Goal: Task Accomplishment & Management: Complete application form

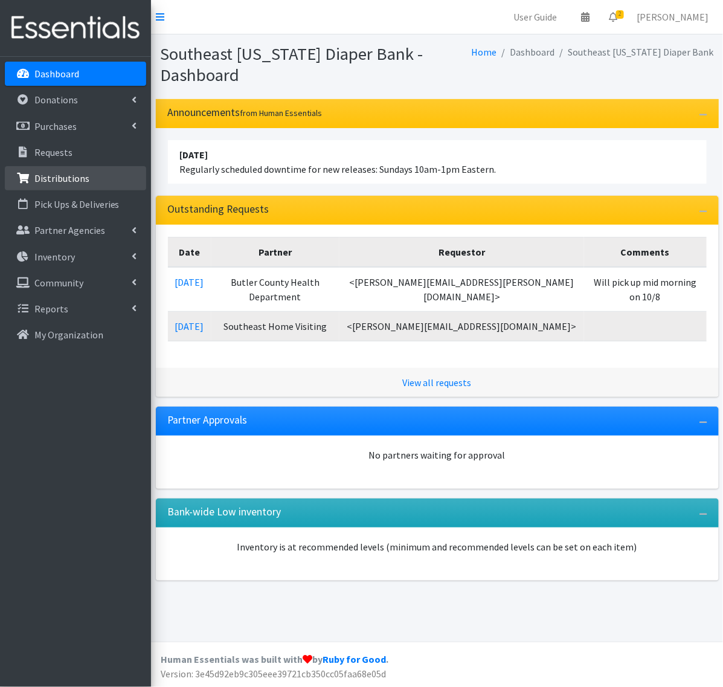
click at [52, 183] on p "Distributions" at bounding box center [61, 178] width 55 height 12
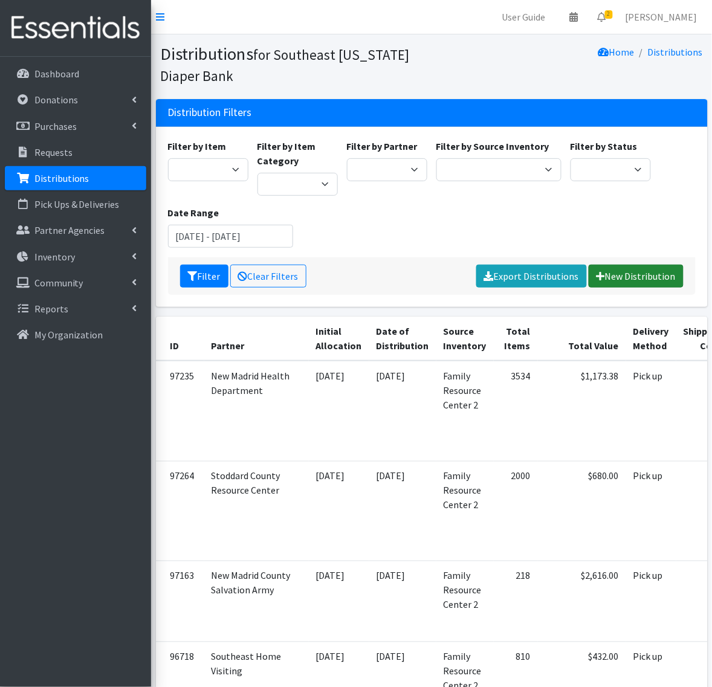
click at [617, 270] on link "New Distribution" at bounding box center [635, 276] width 95 height 23
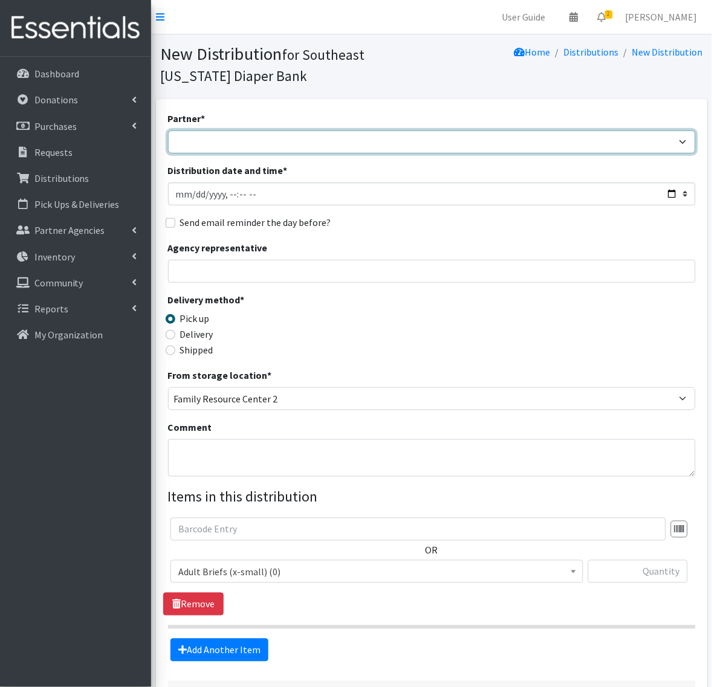
click at [234, 133] on select "ASPIRE WOMEN'S CENTER Bell City Head Start Birthright of Cape & Marble Hill Boo…" at bounding box center [431, 142] width 527 height 23
select select "72"
click at [168, 131] on select "ASPIRE WOMEN'S CENTER Bell City Head Start Birthright of Cape & Marble Hill Boo…" at bounding box center [431, 142] width 527 height 23
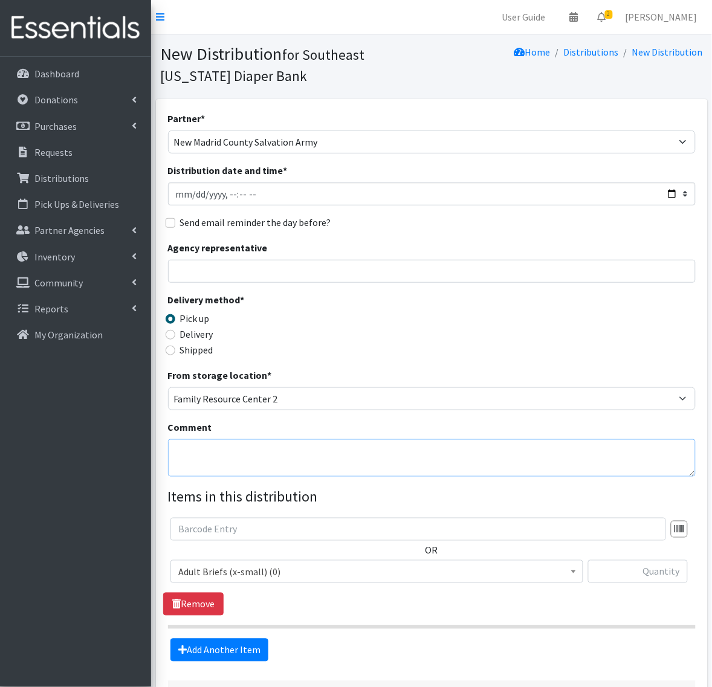
click at [197, 457] on textarea "Comment" at bounding box center [431, 457] width 527 height 37
type textarea "Dexter office"
click at [224, 576] on span "Adult Briefs (x-small) (0)" at bounding box center [376, 572] width 397 height 17
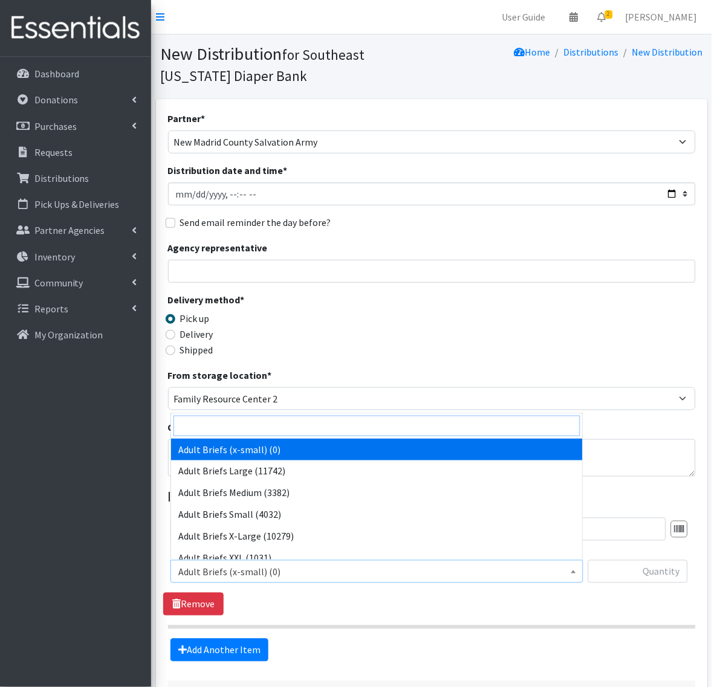
click at [304, 429] on input "search" at bounding box center [376, 426] width 407 height 21
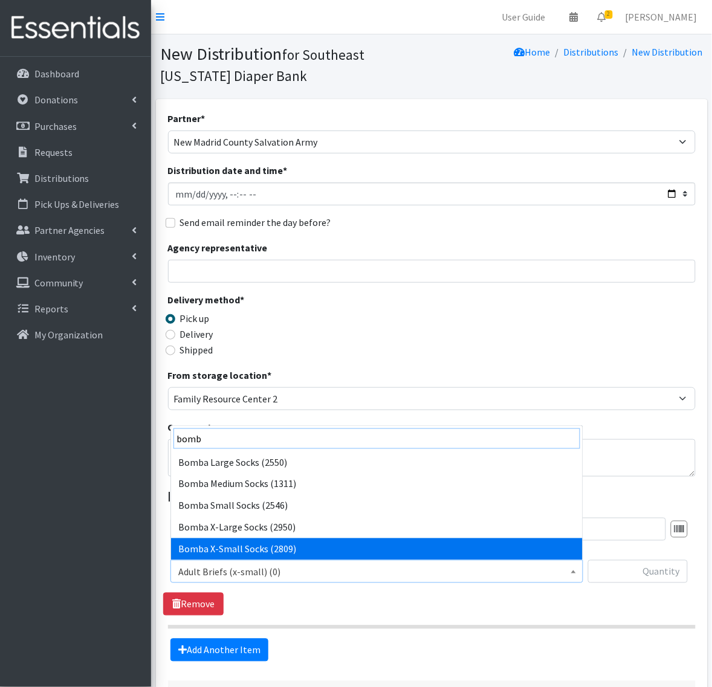
type input "bomb"
select select "14299"
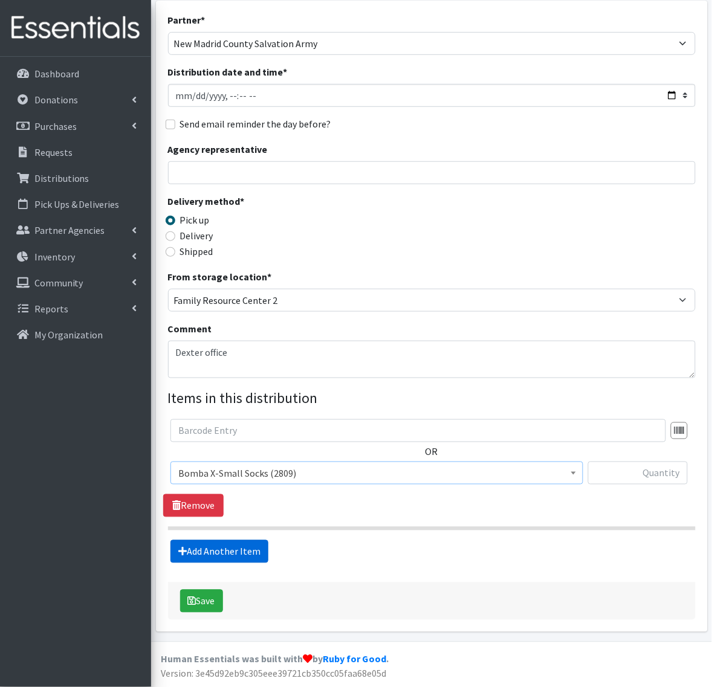
click at [230, 547] on link "Add Another Item" at bounding box center [219, 551] width 98 height 23
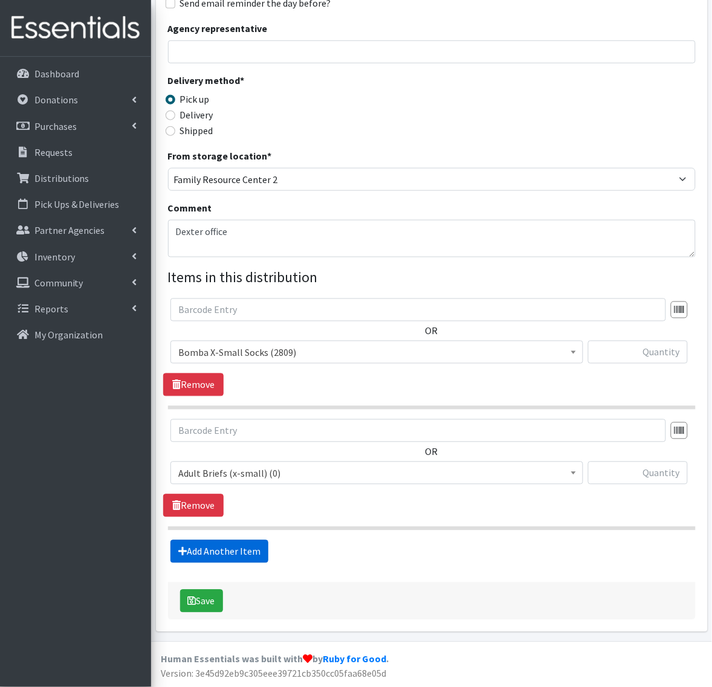
click at [230, 547] on link "Add Another Item" at bounding box center [219, 551] width 98 height 23
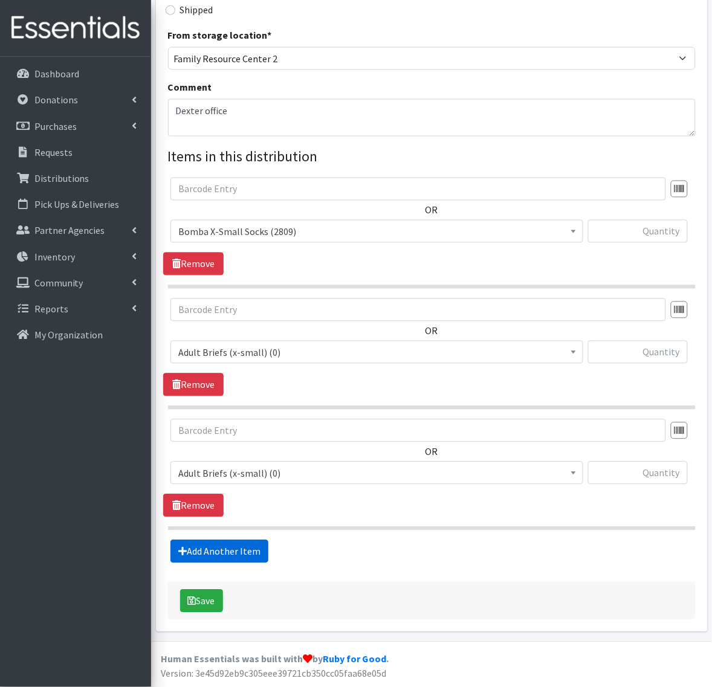
click at [230, 547] on link "Add Another Item" at bounding box center [219, 551] width 98 height 23
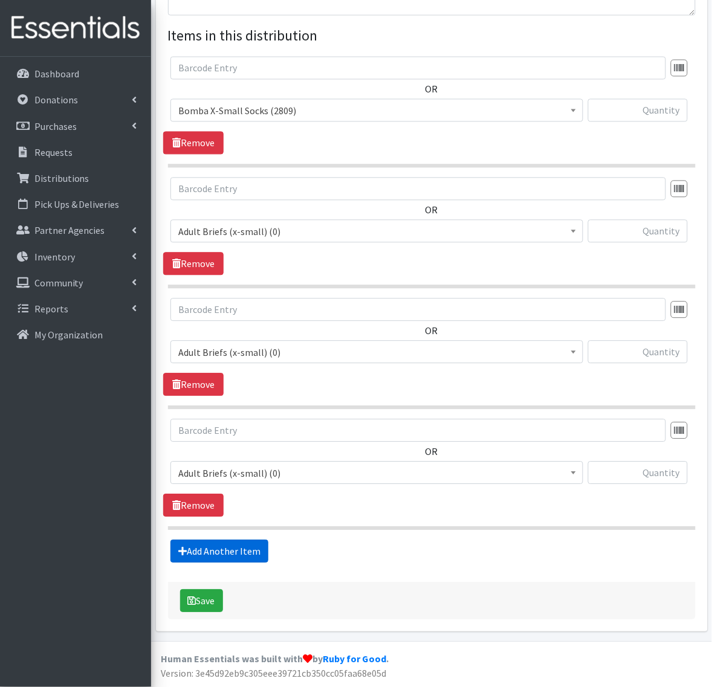
click at [230, 547] on link "Add Another Item" at bounding box center [219, 551] width 98 height 23
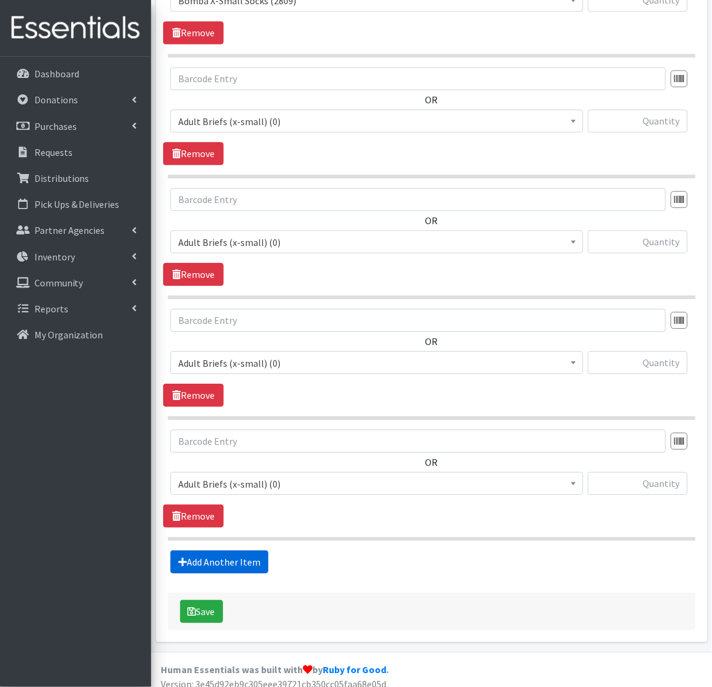
scroll to position [584, 0]
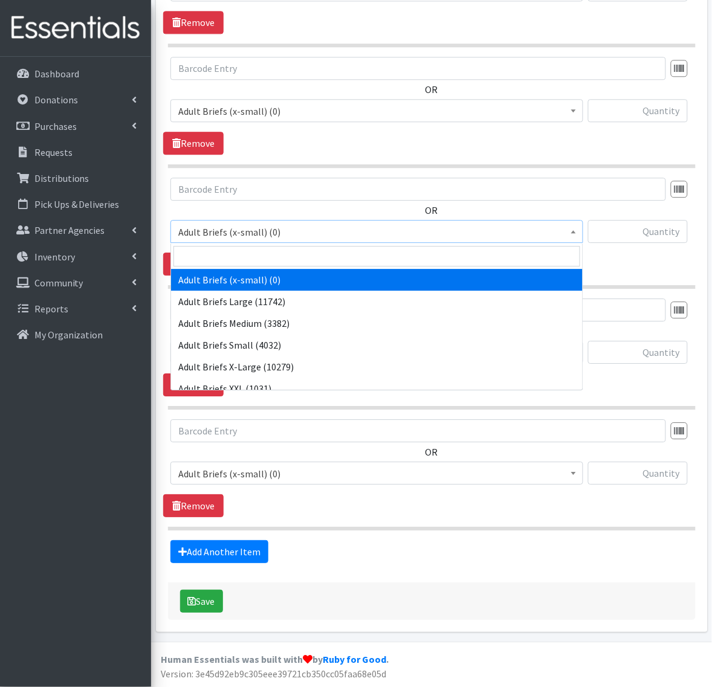
click at [243, 221] on span "Adult Briefs (x-small) (0)" at bounding box center [376, 231] width 413 height 23
click at [248, 248] on input "search" at bounding box center [376, 256] width 407 height 21
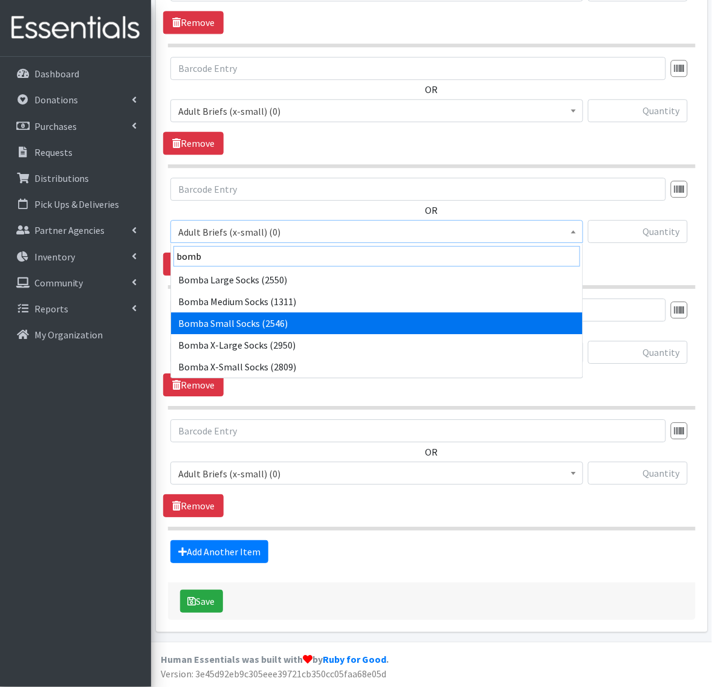
type input "bomb"
select select "14304"
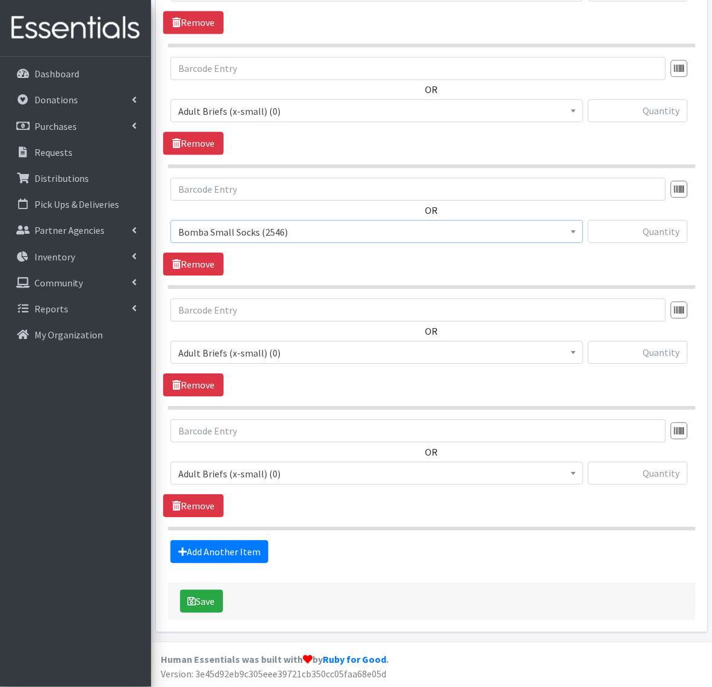
click at [231, 351] on span "Adult Briefs (x-small) (0)" at bounding box center [376, 352] width 397 height 17
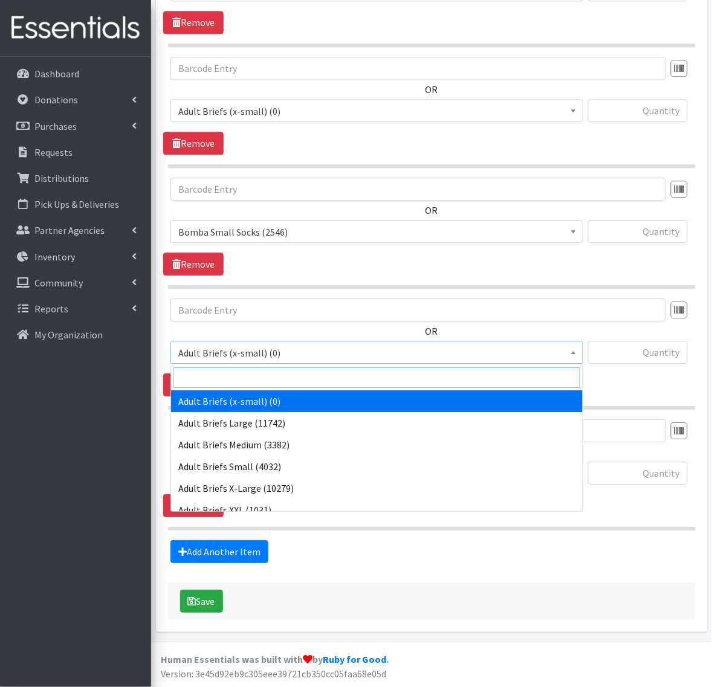
click at [230, 367] on input "search" at bounding box center [376, 377] width 407 height 21
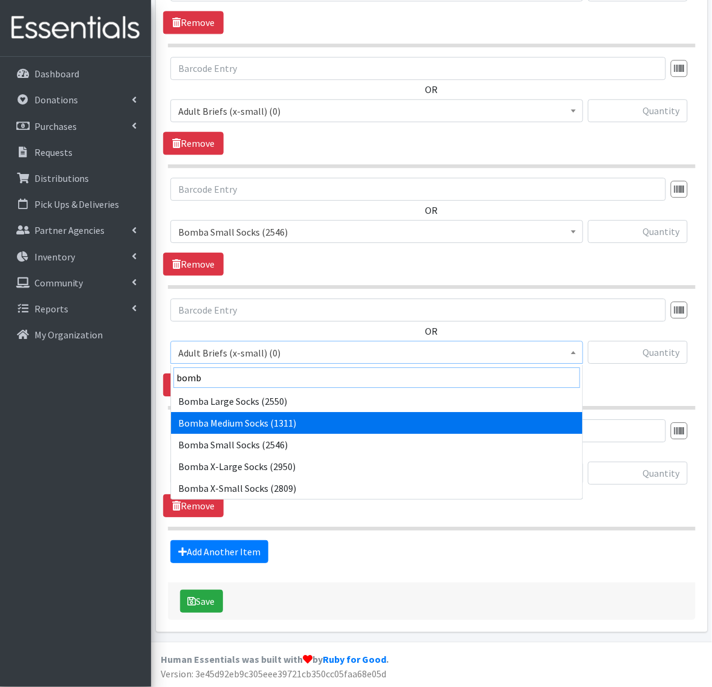
type input "bomb"
select select "14302"
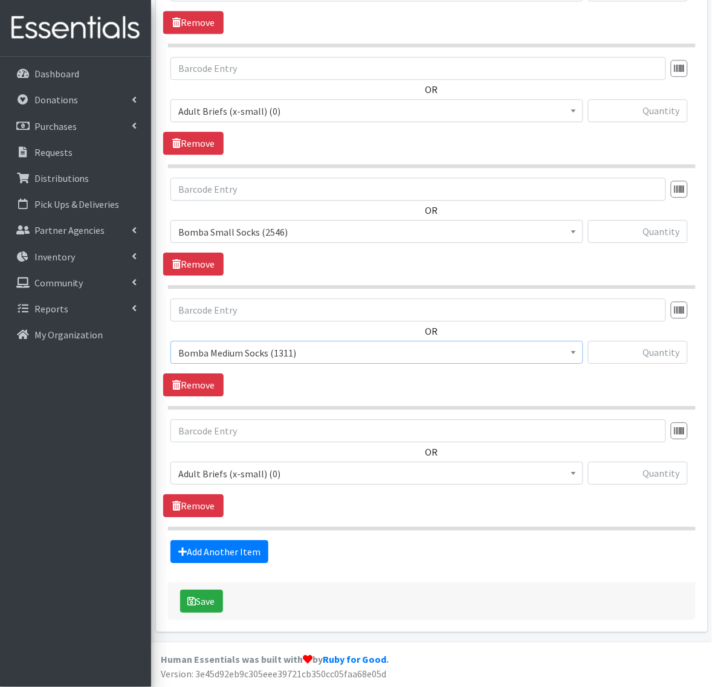
click at [231, 458] on div "OR Adult Briefs (x-small) (0) Adult Briefs Large (11742) Adult Briefs Medium (3…" at bounding box center [431, 456] width 537 height 75
click at [233, 468] on span "Adult Briefs (x-small) (0)" at bounding box center [376, 473] width 397 height 17
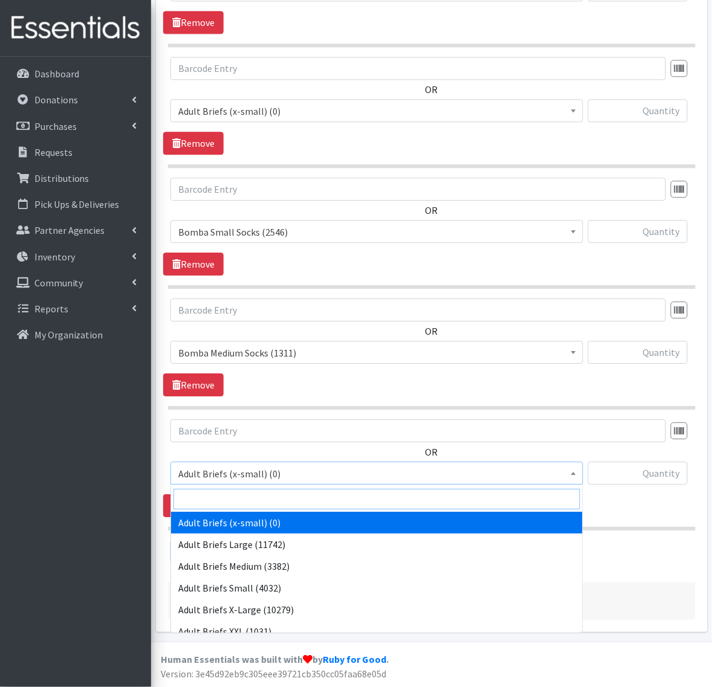
click at [228, 489] on input "search" at bounding box center [376, 499] width 407 height 21
type input "bomb"
select select "14305"
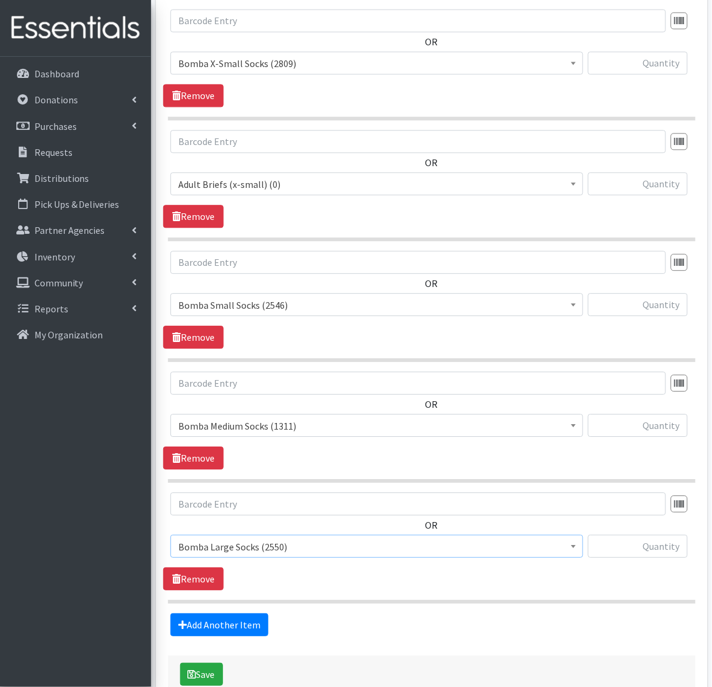
scroll to position [433, 0]
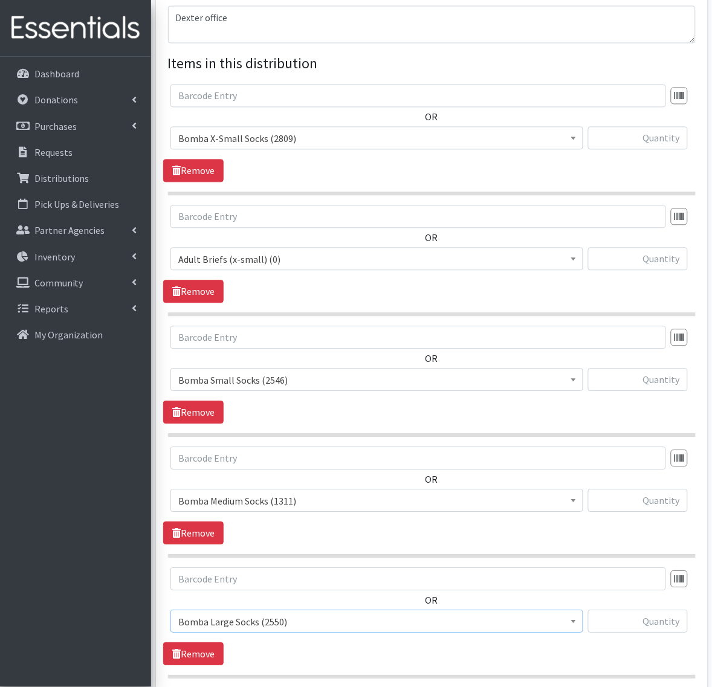
click at [264, 259] on span "Adult Briefs (x-small) (0)" at bounding box center [376, 259] width 397 height 17
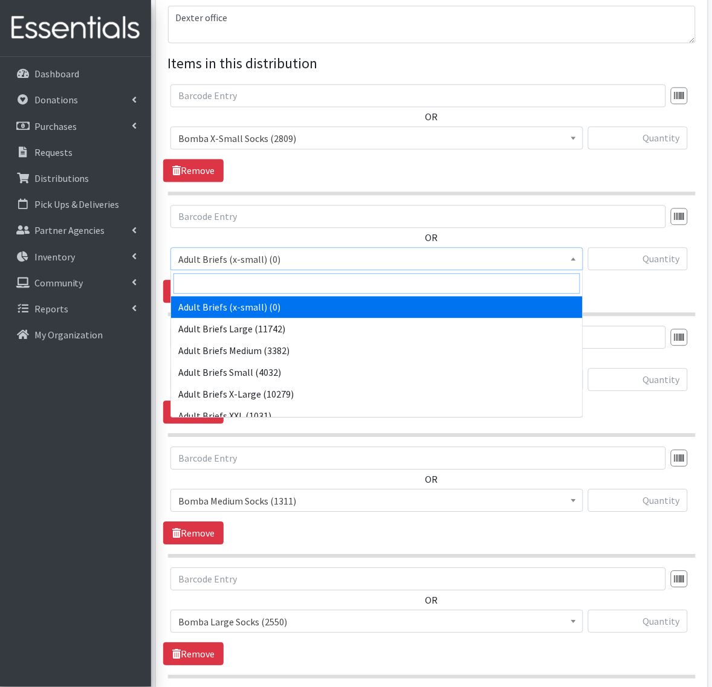
click at [233, 282] on input "search" at bounding box center [376, 284] width 407 height 21
click at [221, 280] on input "search" at bounding box center [376, 284] width 407 height 21
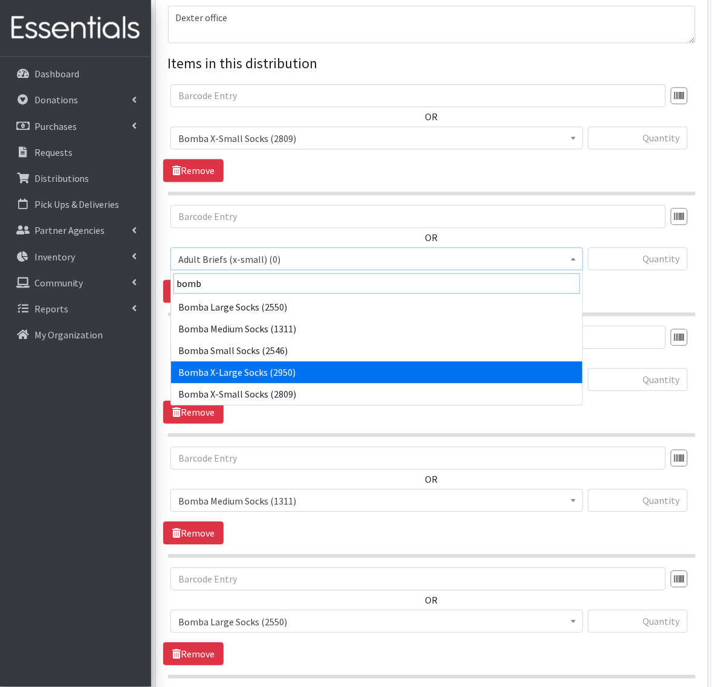
type input "bomb"
select select "14297"
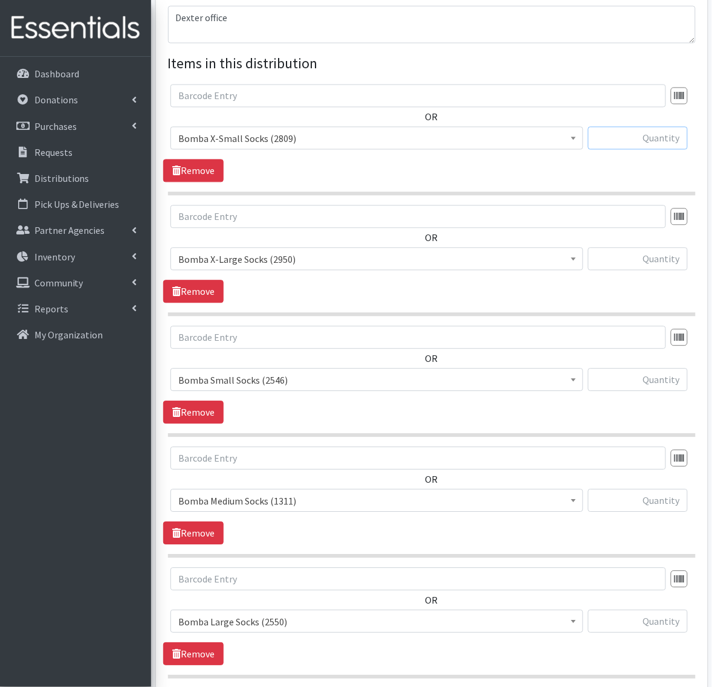
click at [627, 136] on input "text" at bounding box center [638, 138] width 100 height 23
type input "50"
type input "34"
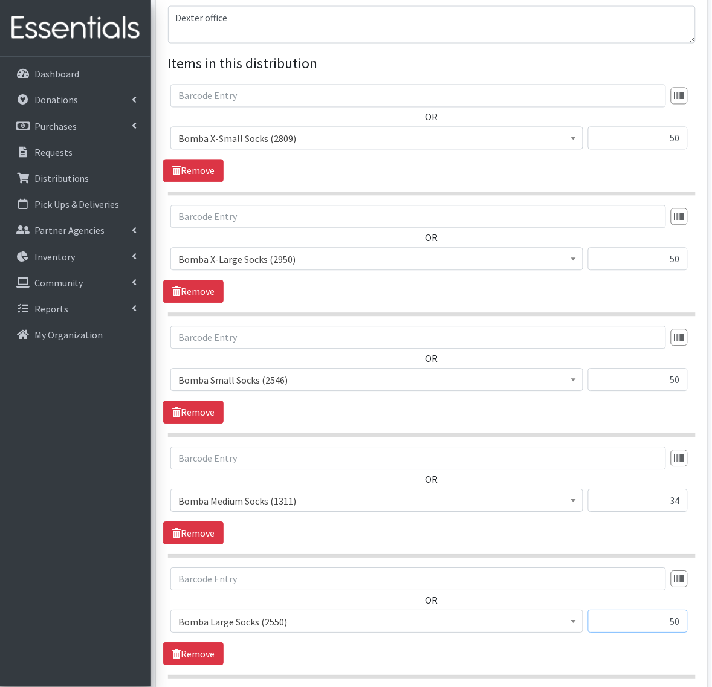
type input "50"
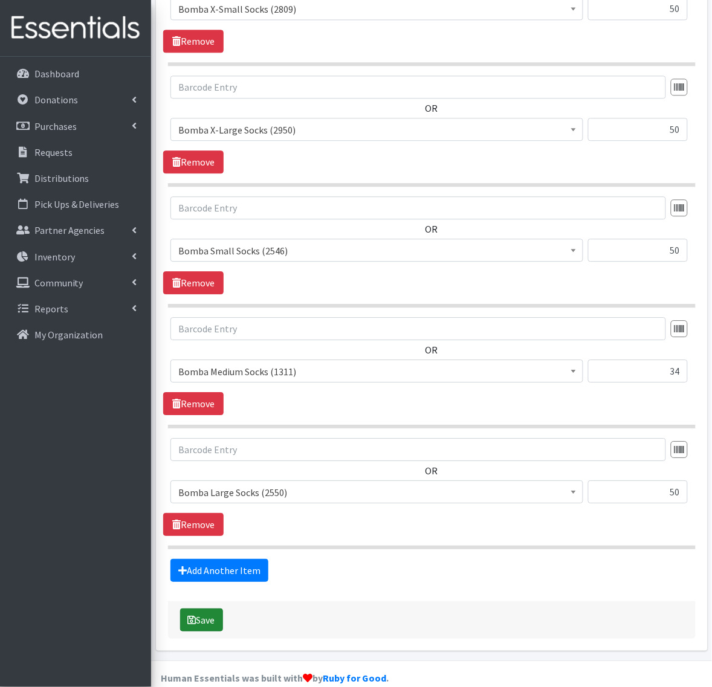
scroll to position [584, 0]
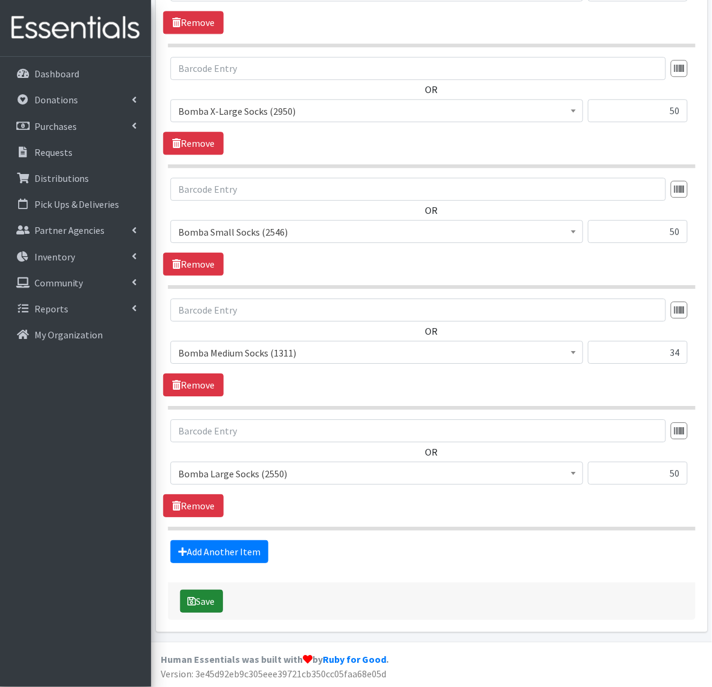
click at [188, 602] on icon "submit" at bounding box center [192, 601] width 8 height 10
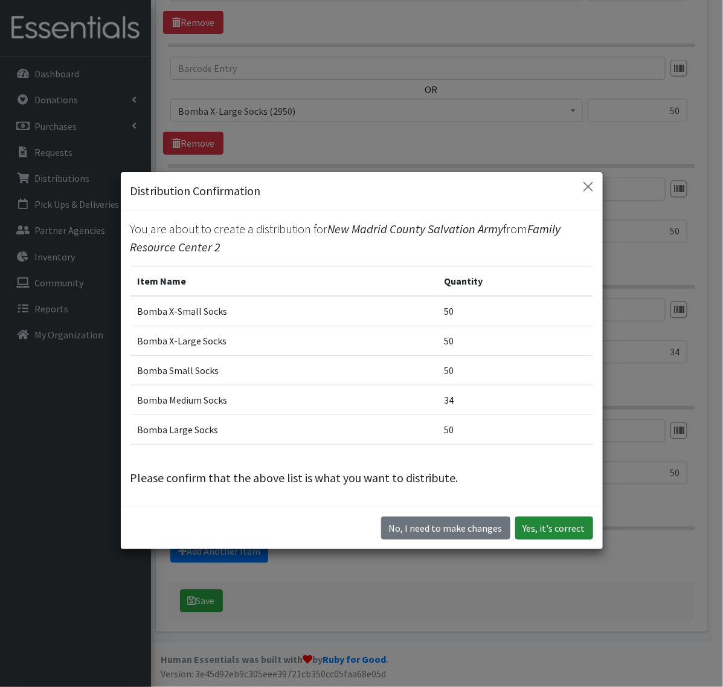
click at [566, 536] on button "Yes, it's correct" at bounding box center [554, 528] width 78 height 23
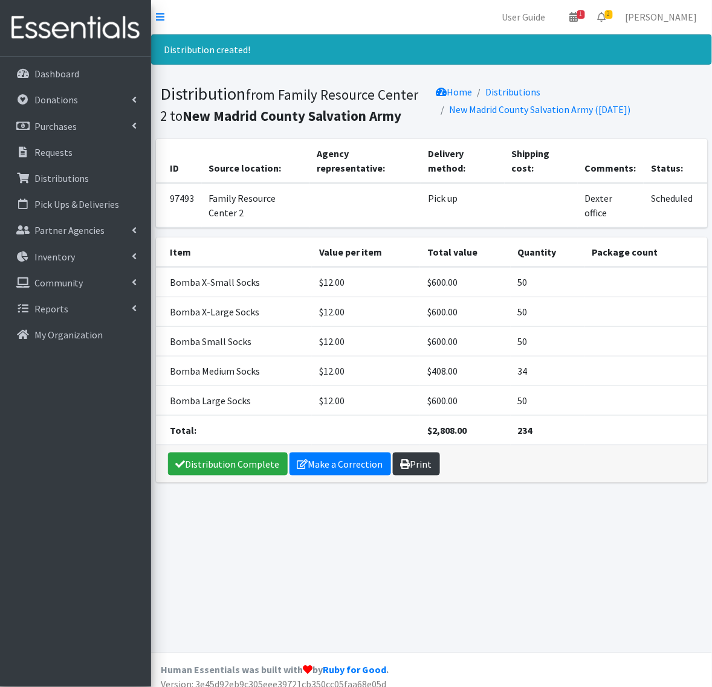
click at [422, 465] on link "Print" at bounding box center [416, 464] width 47 height 23
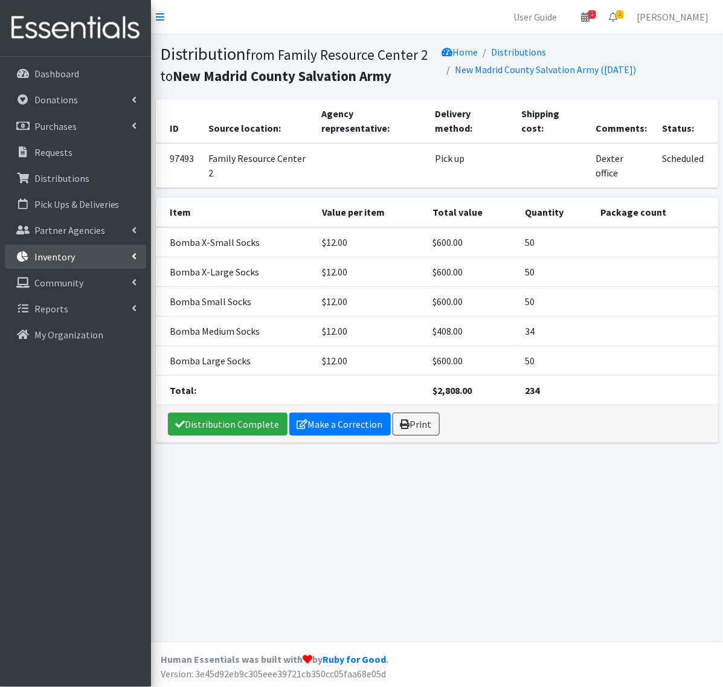
click at [74, 260] on link "Inventory" at bounding box center [75, 257] width 141 height 24
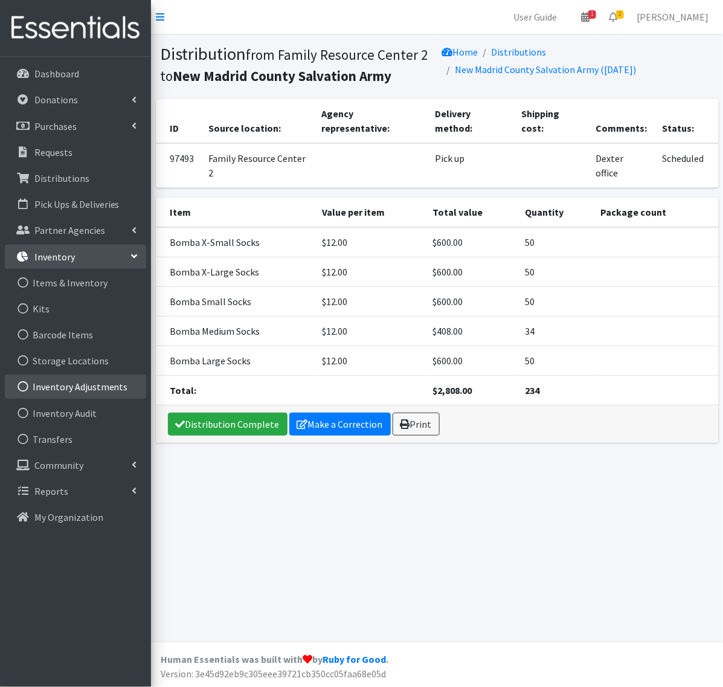
click at [82, 376] on link "Inventory Adjustments" at bounding box center [75, 387] width 141 height 24
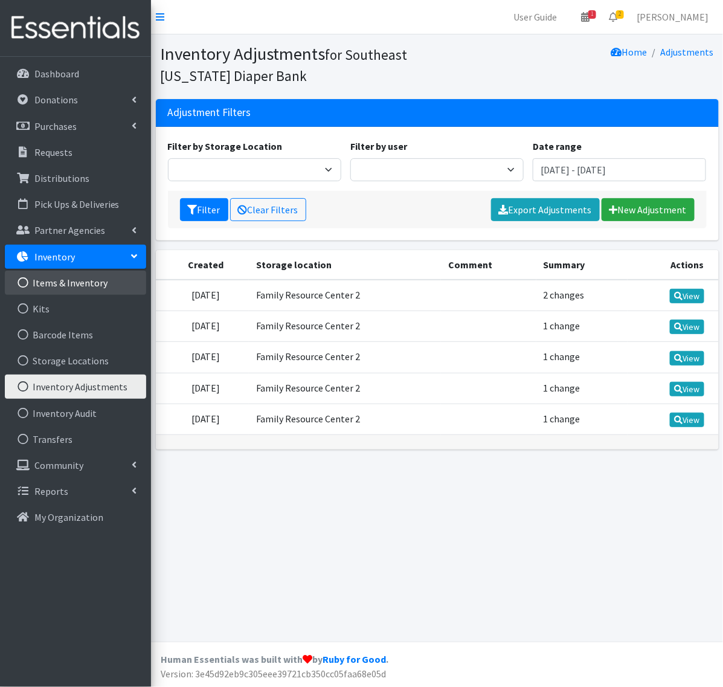
click at [77, 289] on link "Items & Inventory" at bounding box center [75, 283] width 141 height 24
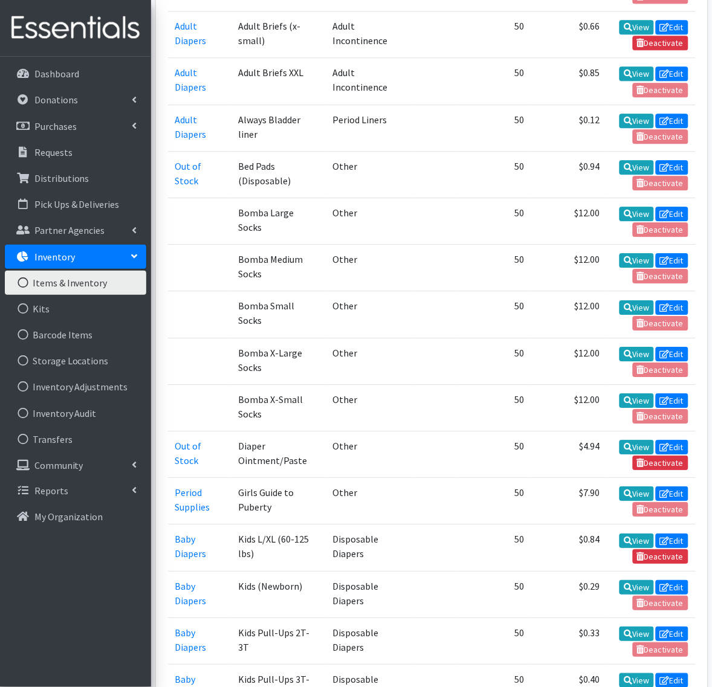
scroll to position [604, 0]
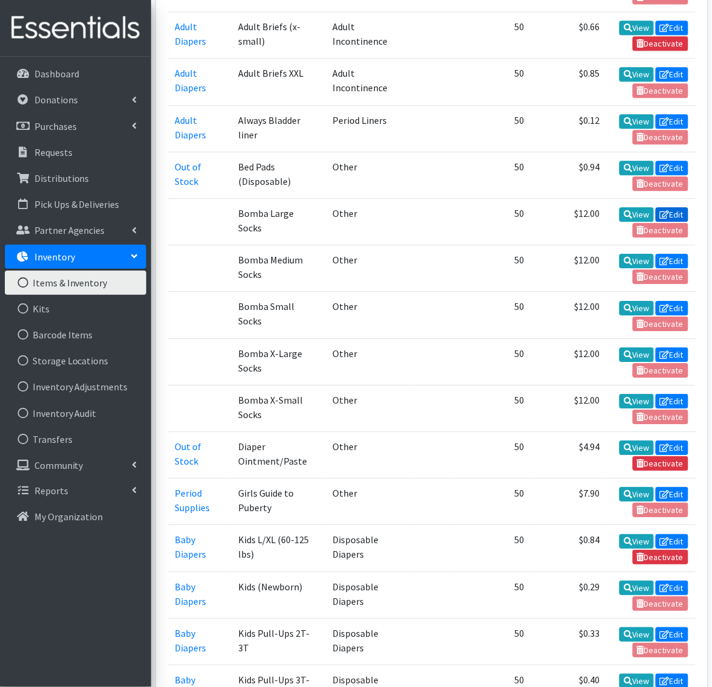
click at [663, 210] on icon at bounding box center [665, 214] width 10 height 8
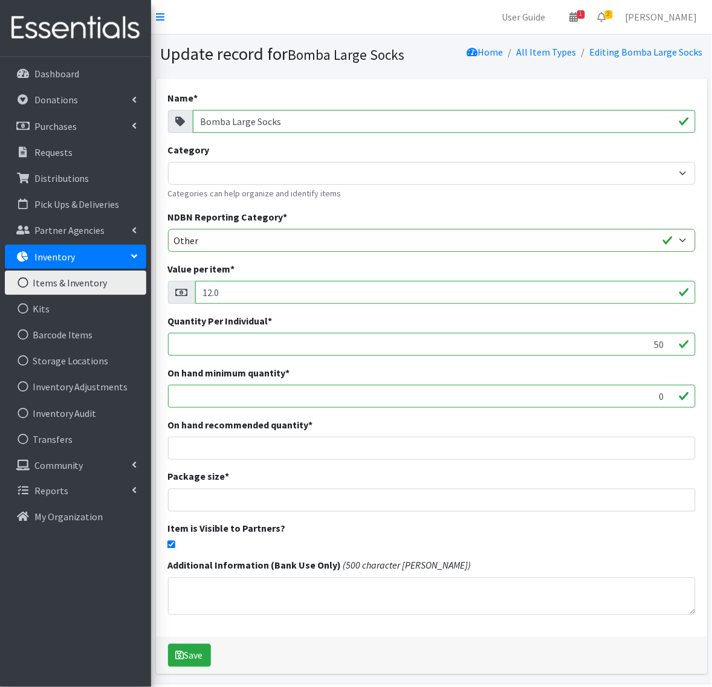
click at [210, 286] on input "12.0" at bounding box center [445, 292] width 500 height 23
type input "16.0"
click at [182, 656] on icon "submit" at bounding box center [180, 656] width 8 height 10
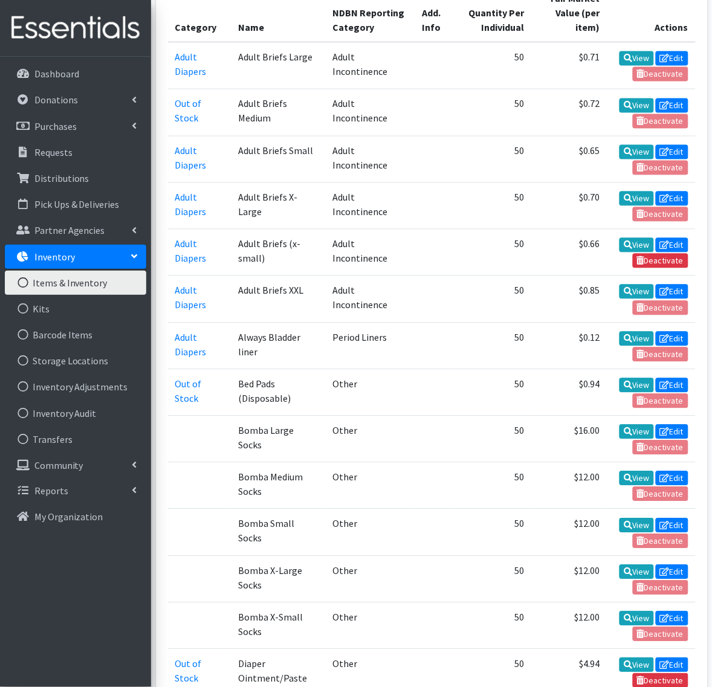
scroll to position [453, 0]
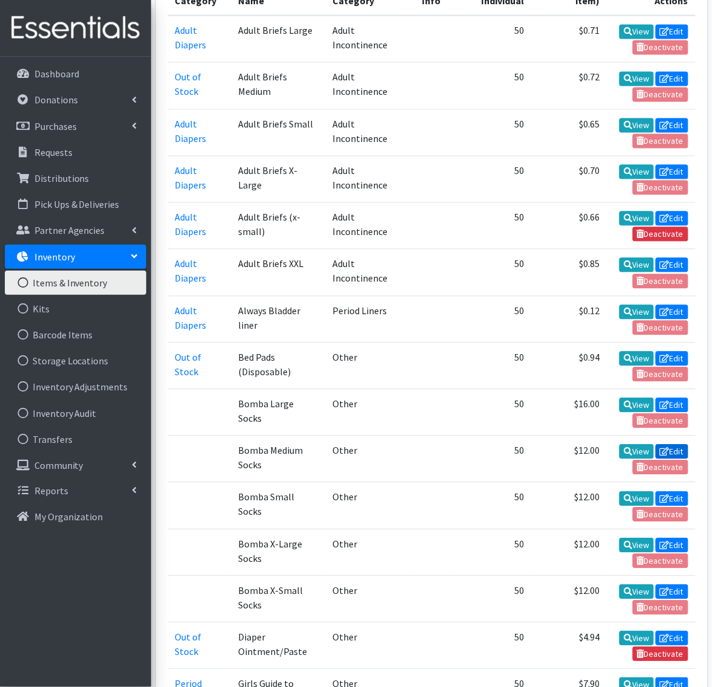
click at [668, 448] on icon at bounding box center [665, 452] width 10 height 8
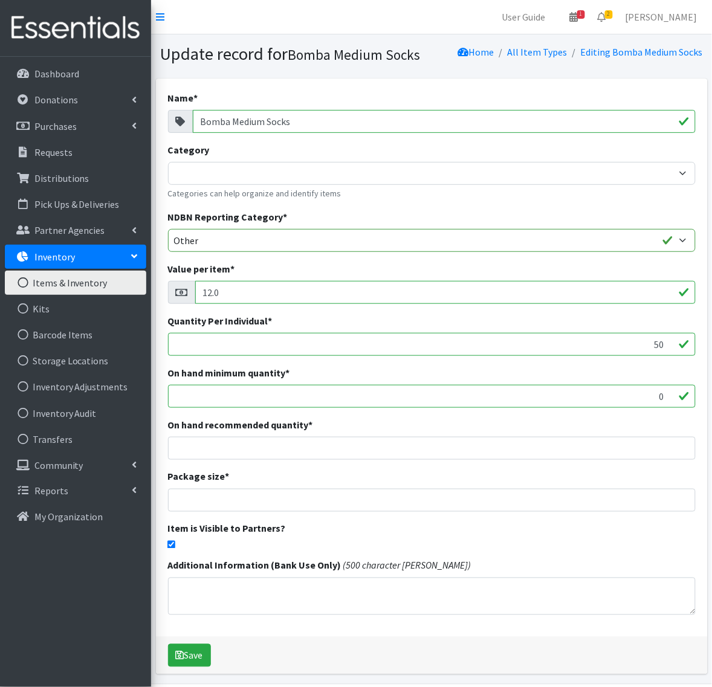
click at [212, 291] on input "12.0" at bounding box center [445, 292] width 500 height 23
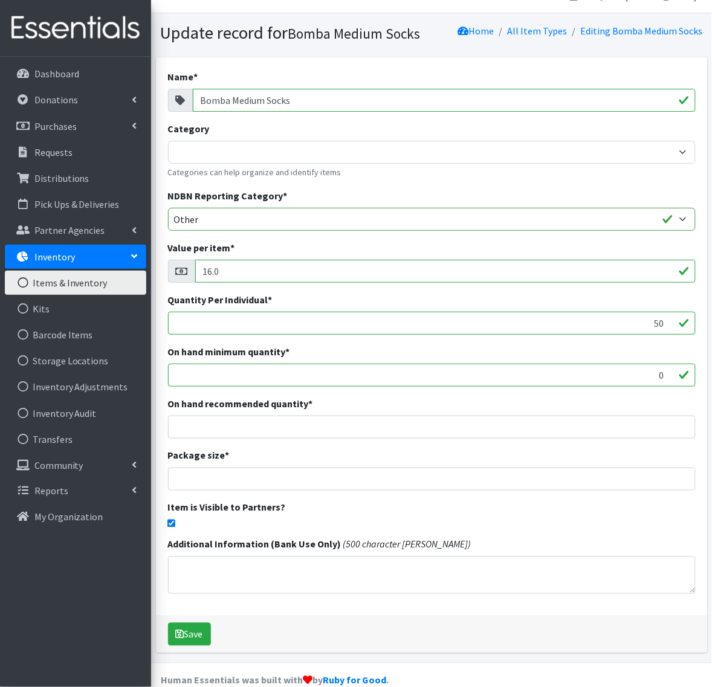
scroll to position [42, 0]
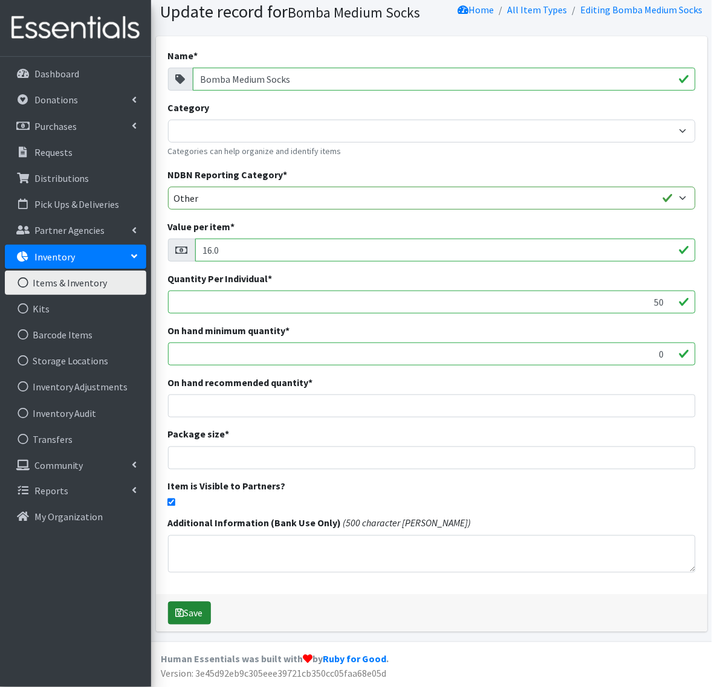
type input "16.0"
click at [201, 612] on button "Save" at bounding box center [189, 613] width 43 height 23
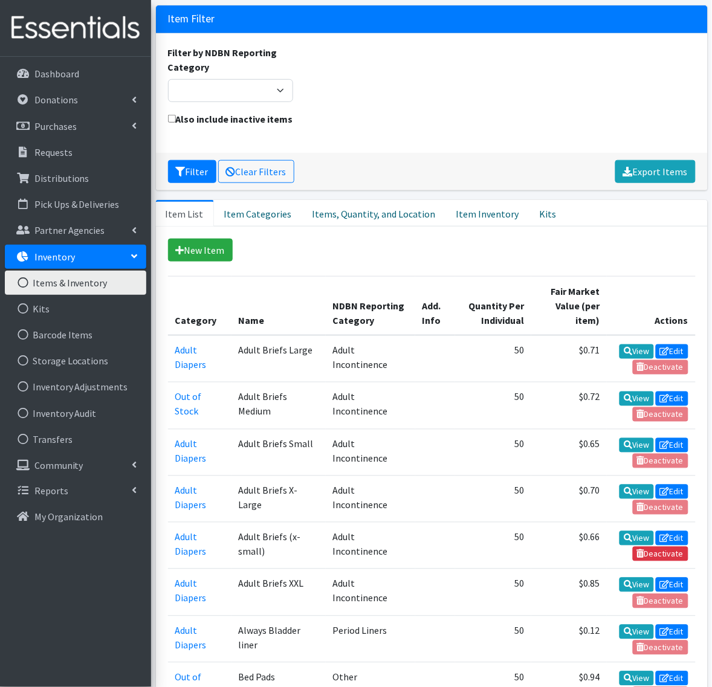
scroll to position [378, 0]
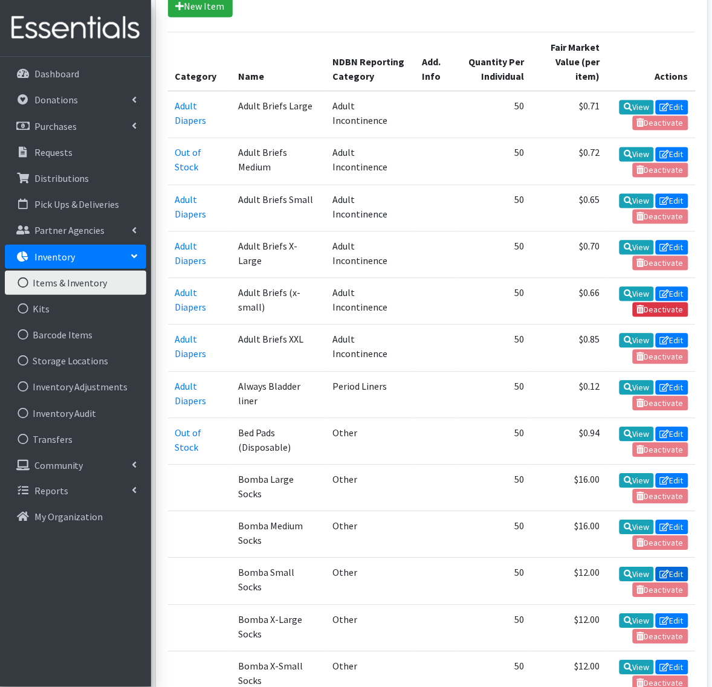
click at [660, 570] on icon at bounding box center [665, 574] width 10 height 8
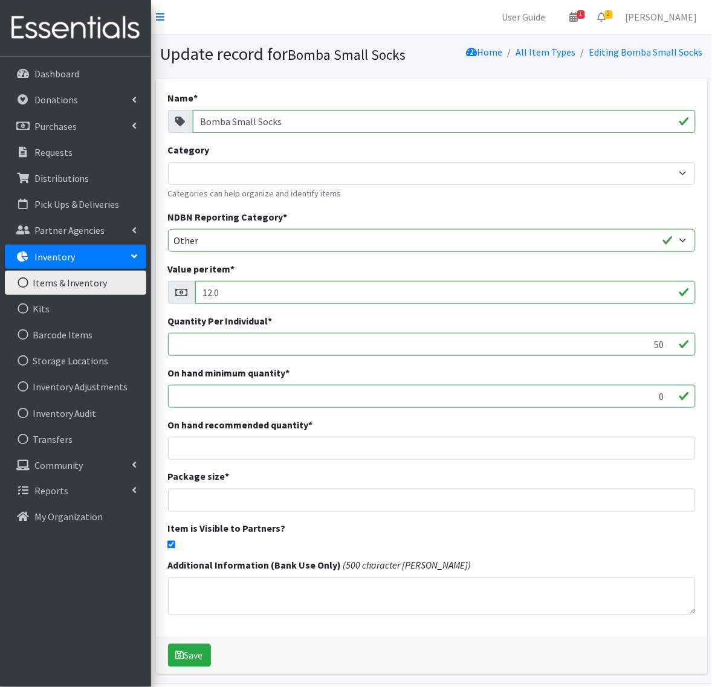
click at [210, 291] on input "12.0" at bounding box center [445, 292] width 500 height 23
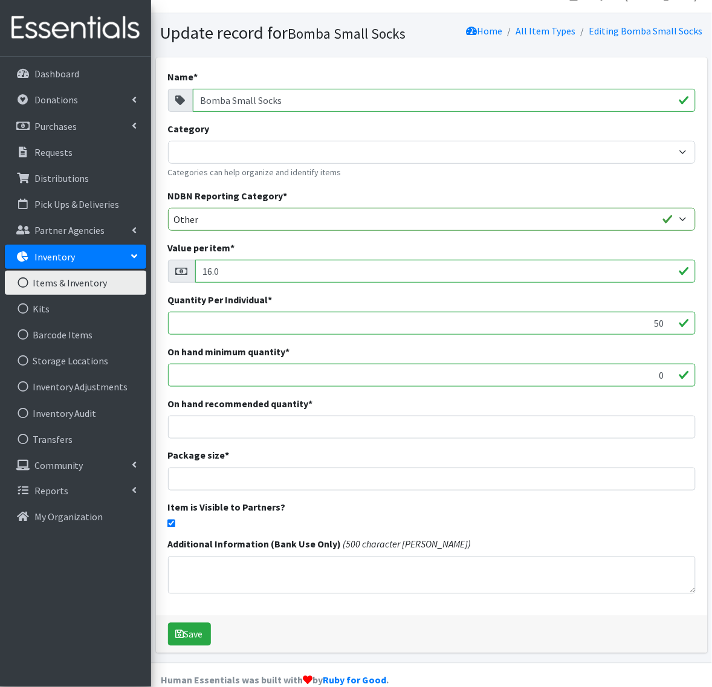
scroll to position [42, 0]
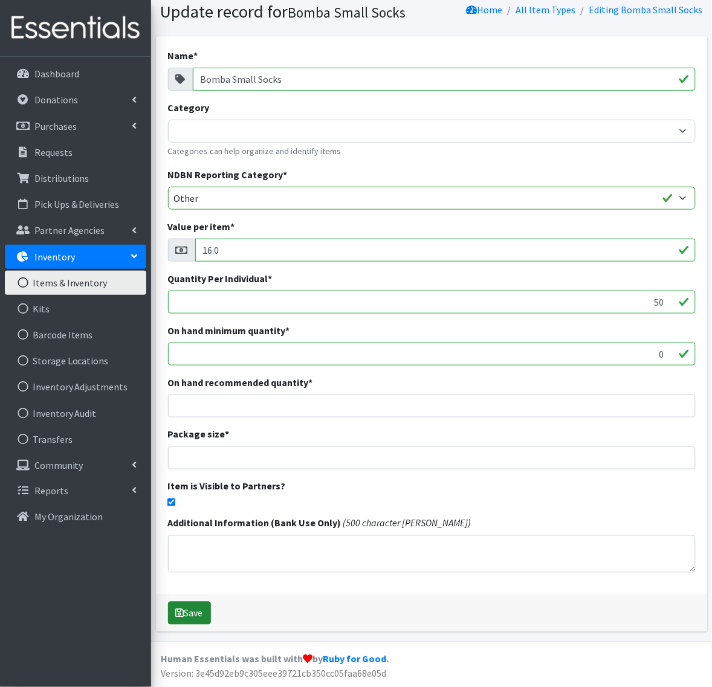
type input "16.0"
click at [179, 614] on icon "submit" at bounding box center [180, 613] width 8 height 10
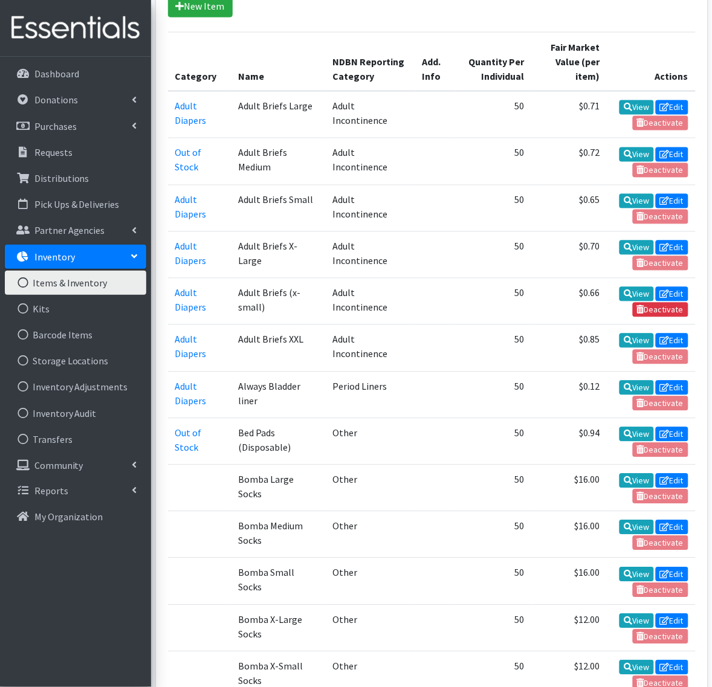
scroll to position [529, 0]
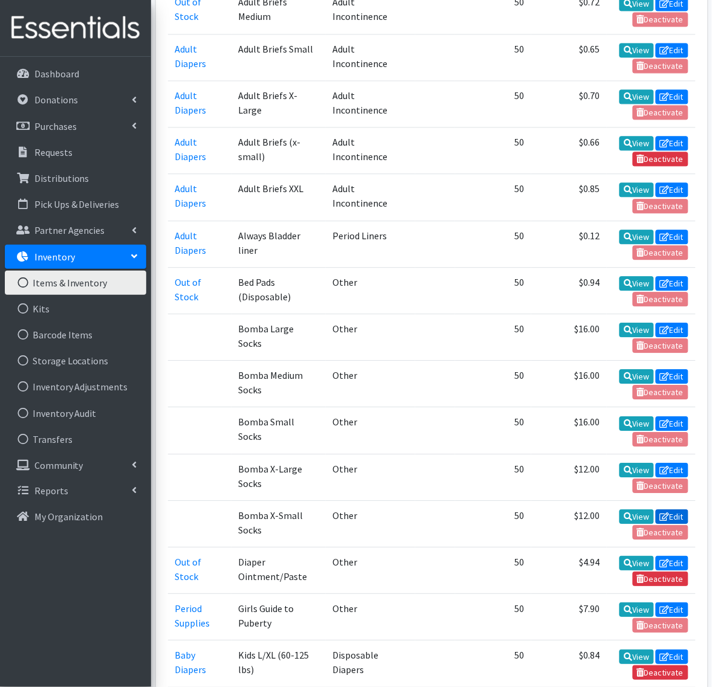
click at [669, 512] on link "Edit" at bounding box center [672, 516] width 33 height 15
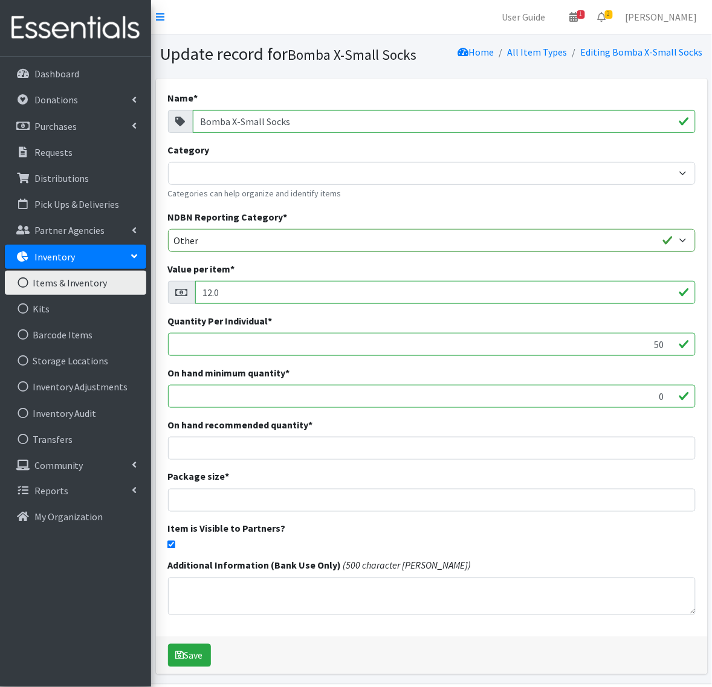
drag, startPoint x: 207, startPoint y: 286, endPoint x: 213, endPoint y: 287, distance: 6.2
click at [213, 287] on input "12.0" at bounding box center [445, 292] width 500 height 23
type input "16.0"
click at [197, 663] on button "Save" at bounding box center [189, 655] width 43 height 23
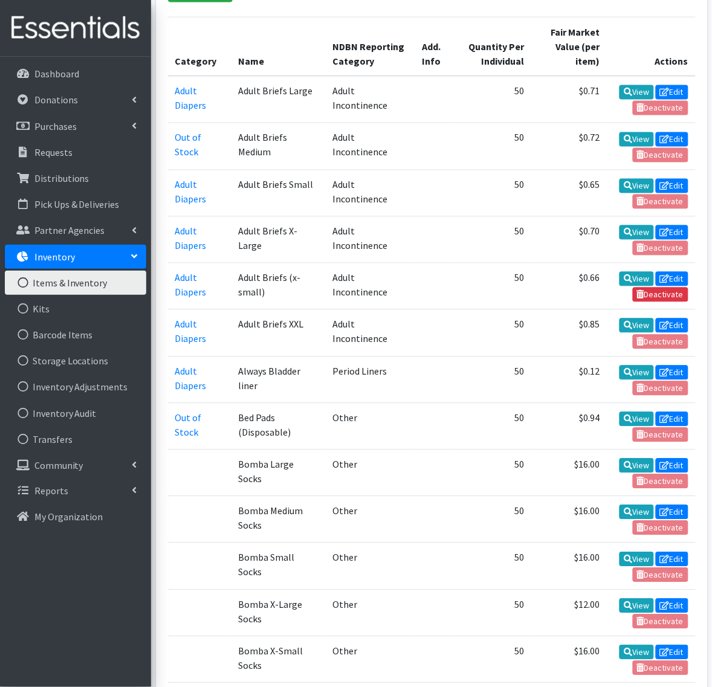
scroll to position [529, 0]
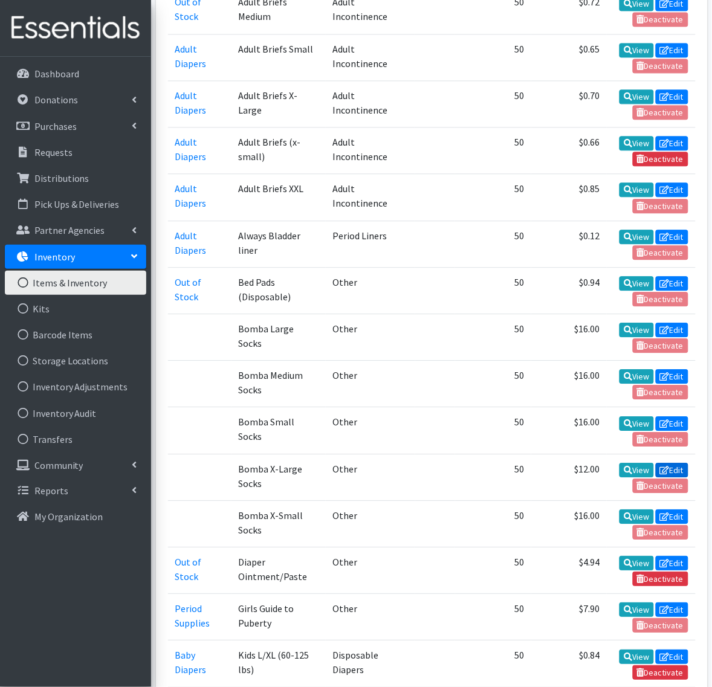
click at [668, 463] on link "Edit" at bounding box center [672, 470] width 33 height 15
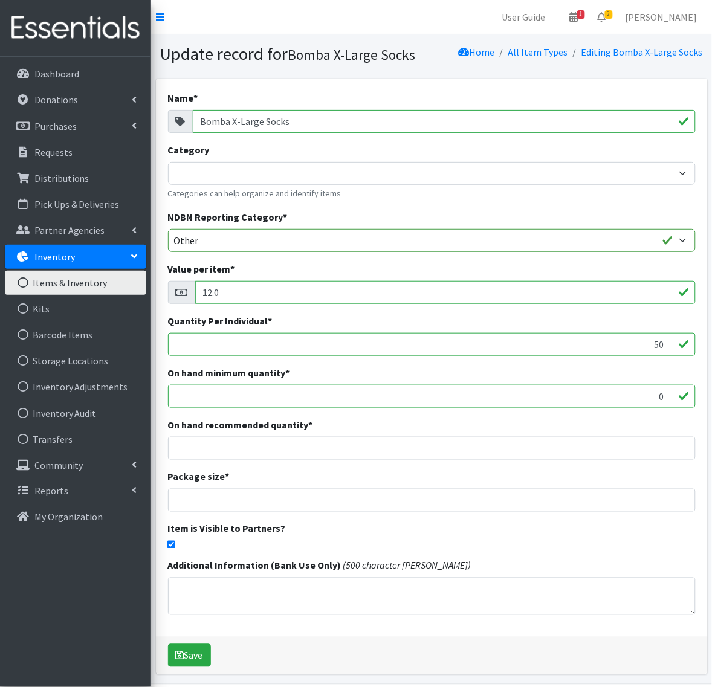
click at [211, 293] on input "12.0" at bounding box center [445, 292] width 500 height 23
type input "16.0"
click at [204, 651] on button "Save" at bounding box center [189, 655] width 43 height 23
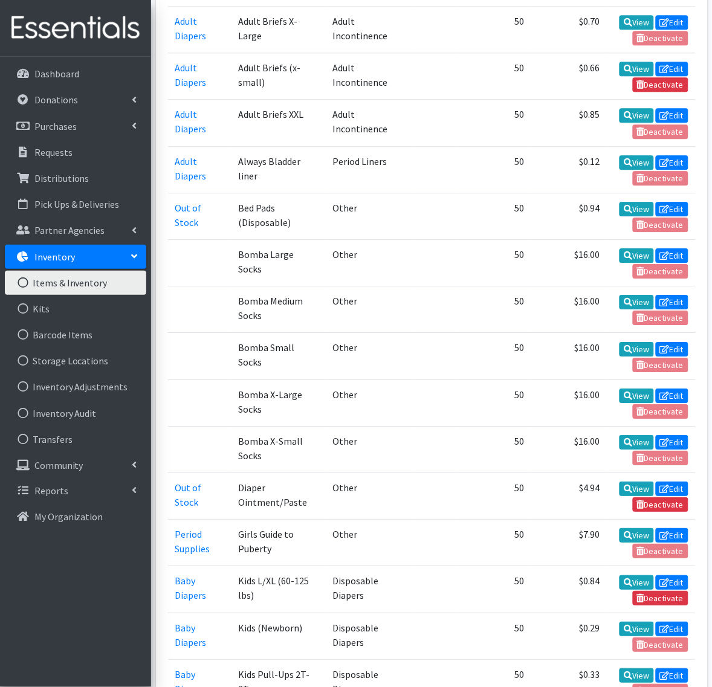
scroll to position [604, 0]
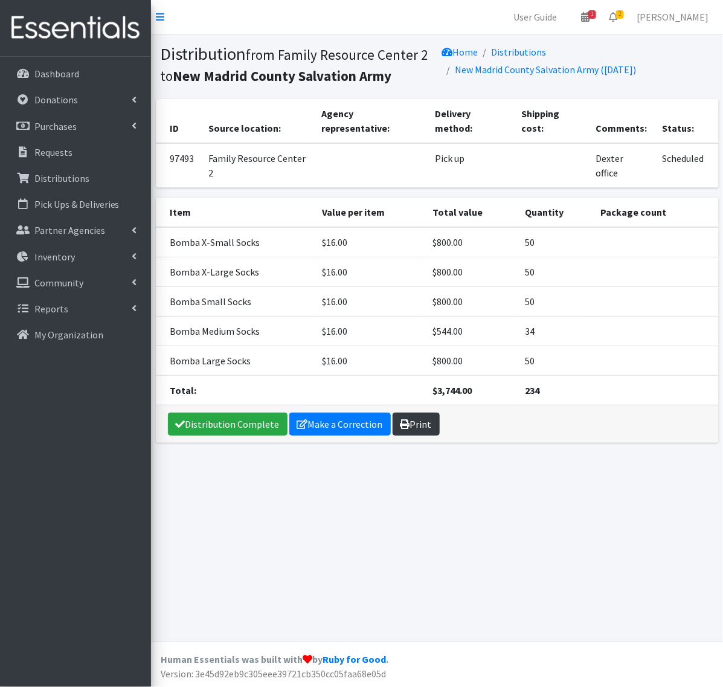
click at [409, 426] on link "Print" at bounding box center [416, 424] width 47 height 23
click at [243, 421] on link "Distribution Complete" at bounding box center [228, 424] width 120 height 23
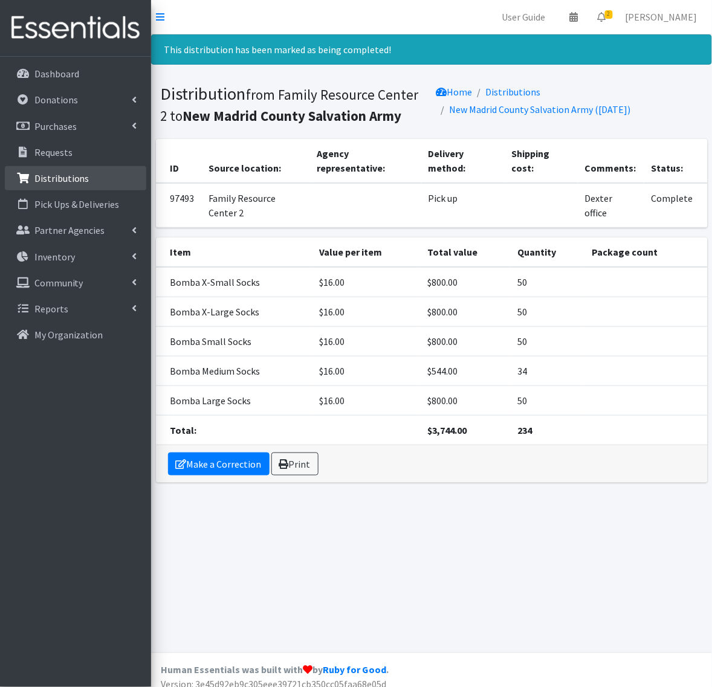
click at [71, 176] on p "Distributions" at bounding box center [61, 178] width 55 height 12
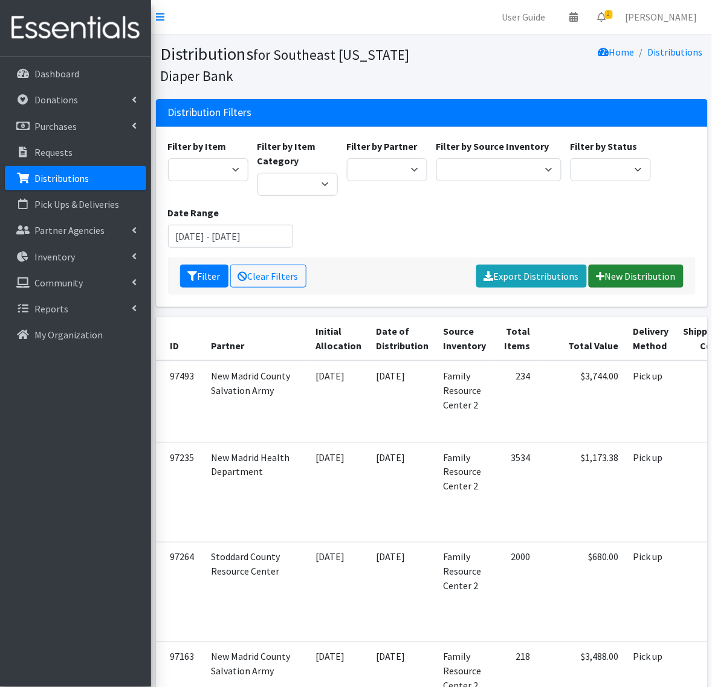
click at [626, 277] on link "New Distribution" at bounding box center [635, 276] width 95 height 23
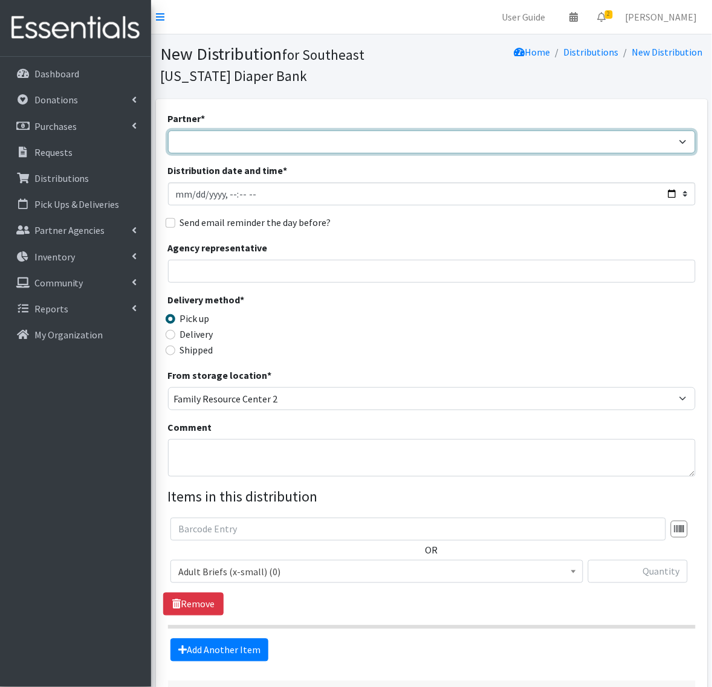
click at [231, 150] on select "ASPIRE WOMEN'S CENTER [GEOGRAPHIC_DATA] Start Birthright of [GEOGRAPHIC_DATA] B…" at bounding box center [431, 142] width 527 height 23
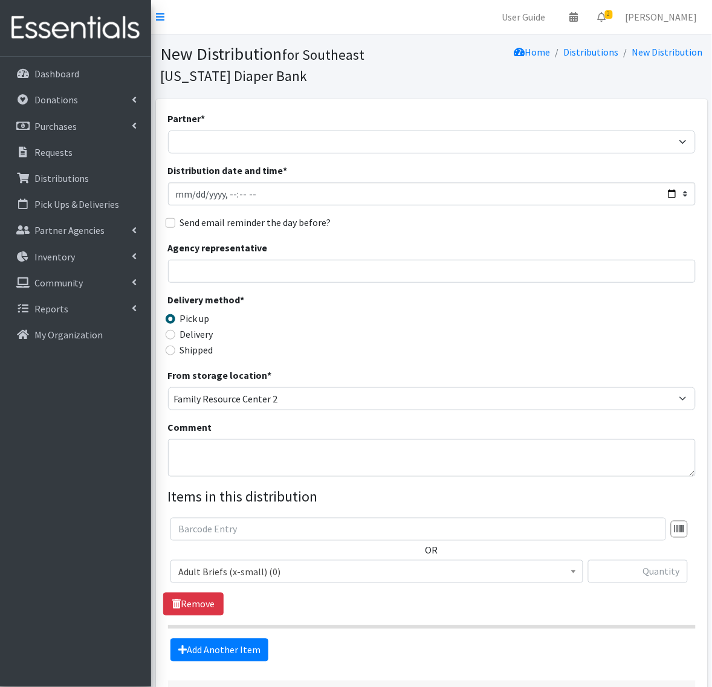
click at [272, 113] on div "Partner * ASPIRE WOMEN'S CENTER [GEOGRAPHIC_DATA] Start Birthright of [GEOGRAPH…" at bounding box center [431, 132] width 527 height 42
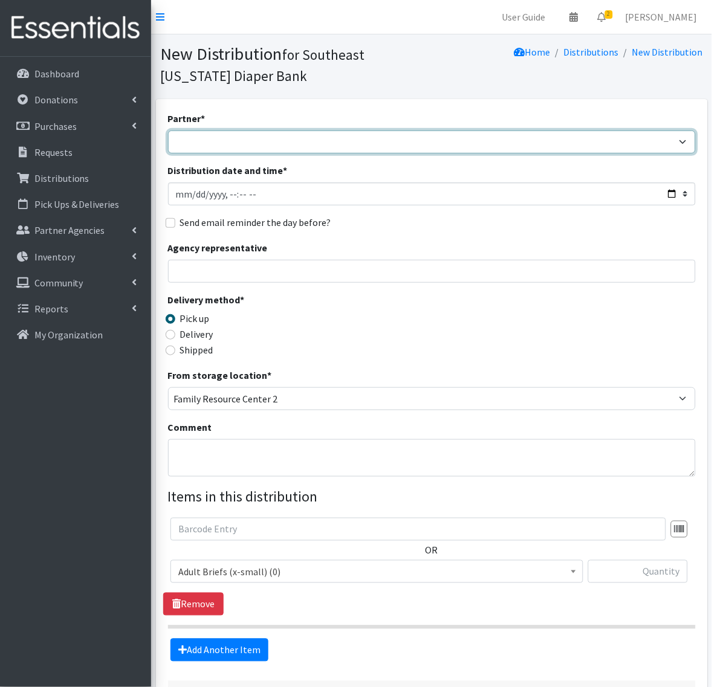
click at [198, 134] on select "ASPIRE WOMEN'S CENTER Bell City Head Start Birthright of Cape & Marble Hill Boo…" at bounding box center [431, 142] width 527 height 23
select select "72"
click at [168, 131] on select "ASPIRE WOMEN'S CENTER Bell City Head Start Birthright of Cape & Marble Hill Boo…" at bounding box center [431, 142] width 527 height 23
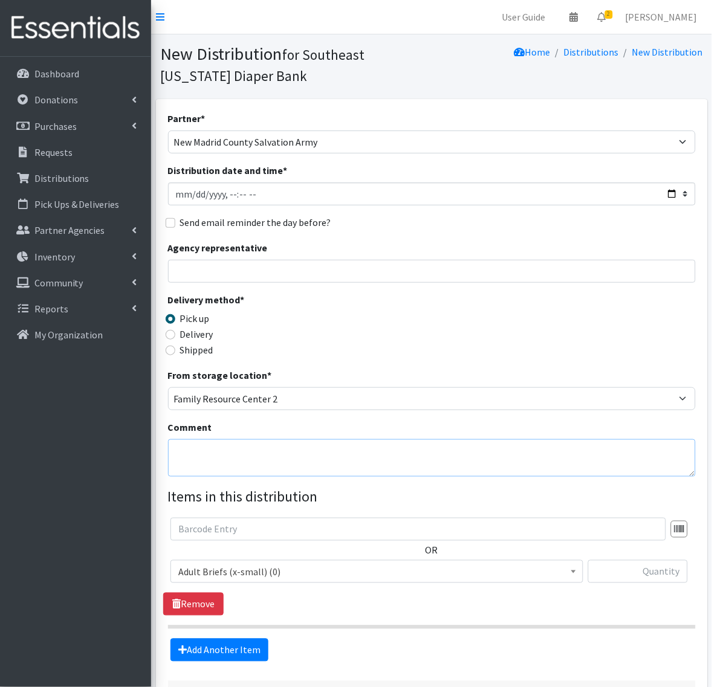
click at [195, 451] on textarea "Comment" at bounding box center [431, 457] width 527 height 37
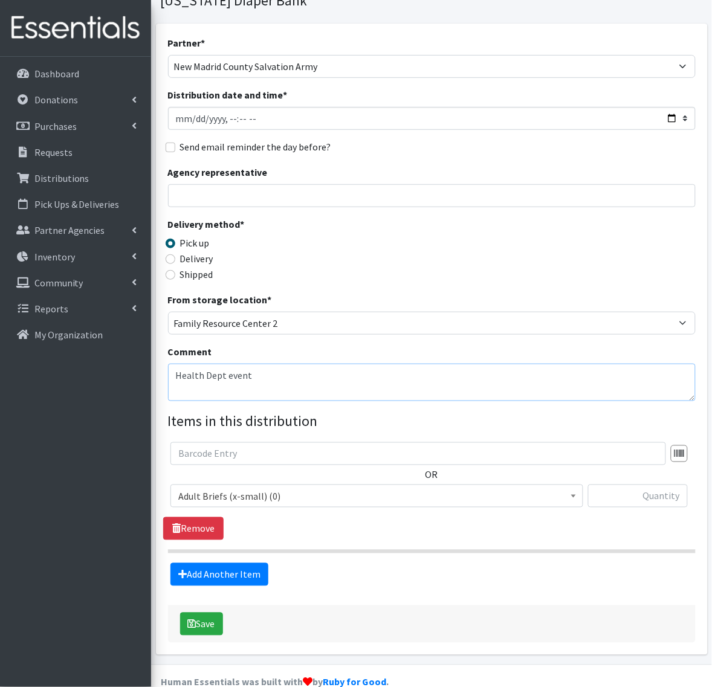
type textarea "Health Dept event"
click at [230, 497] on span "Adult Briefs (x-small) (0)" at bounding box center [376, 496] width 397 height 17
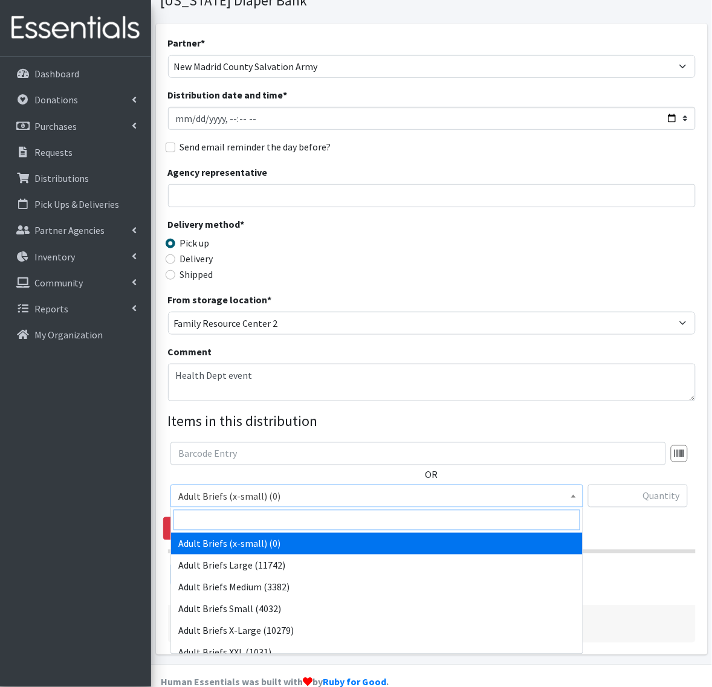
click at [228, 515] on input "search" at bounding box center [376, 520] width 407 height 21
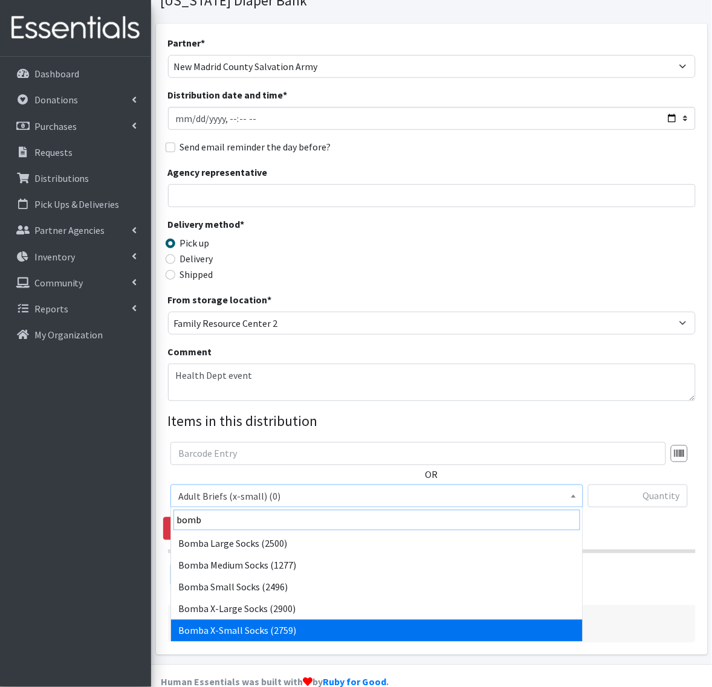
type input "bomb"
select select "14299"
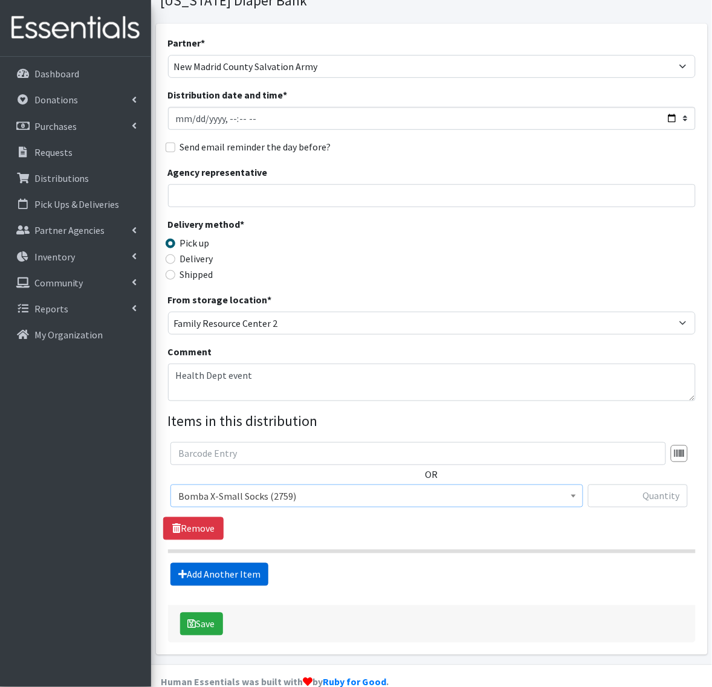
click at [239, 572] on link "Add Another Item" at bounding box center [219, 574] width 98 height 23
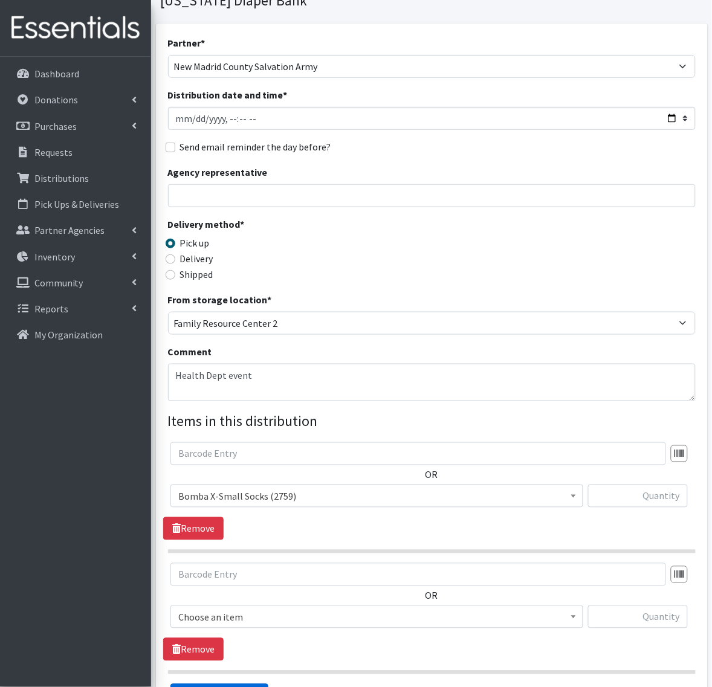
scroll to position [221, 0]
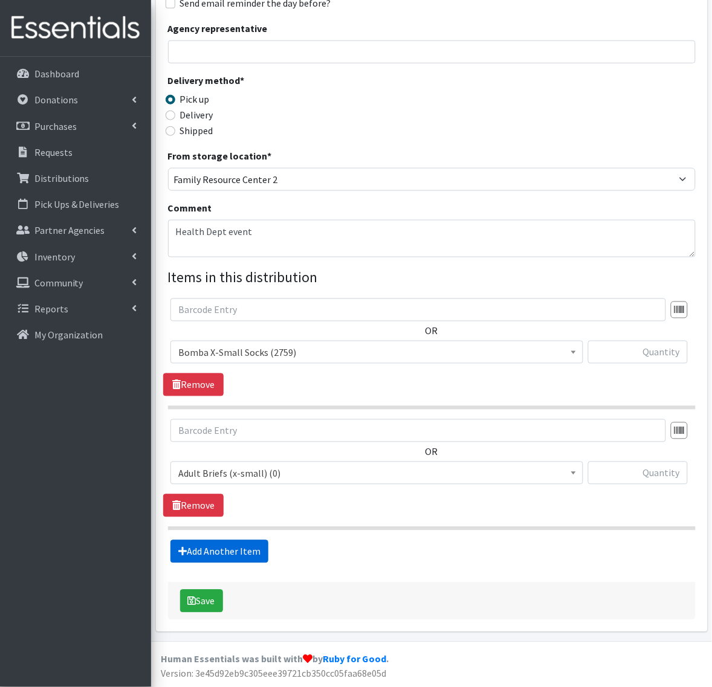
click at [248, 547] on link "Add Another Item" at bounding box center [219, 551] width 98 height 23
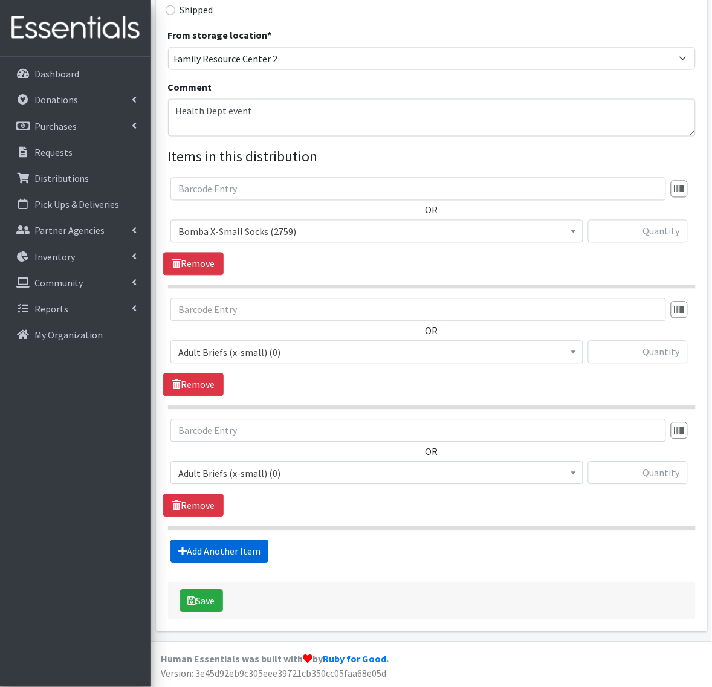
click at [248, 547] on link "Add Another Item" at bounding box center [219, 551] width 98 height 23
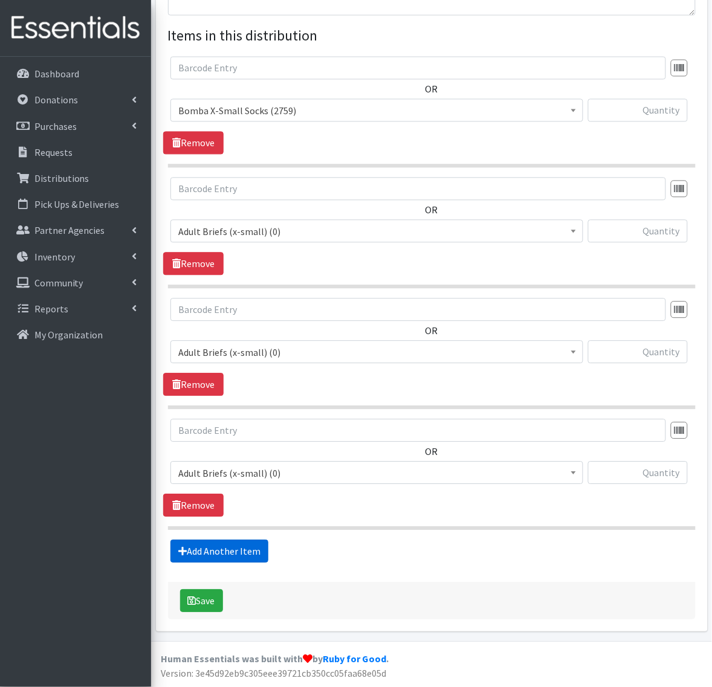
click at [248, 547] on link "Add Another Item" at bounding box center [219, 551] width 98 height 23
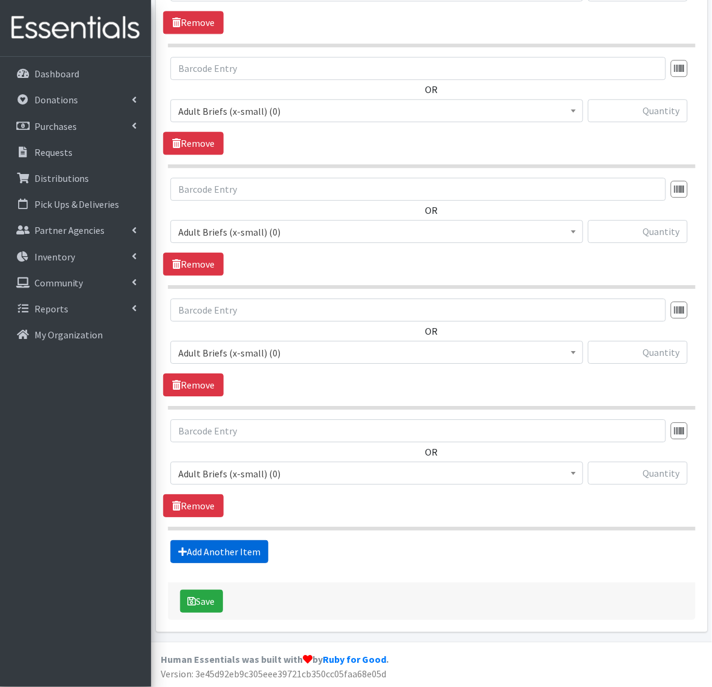
click at [248, 547] on link "Add Another Item" at bounding box center [219, 551] width 98 height 23
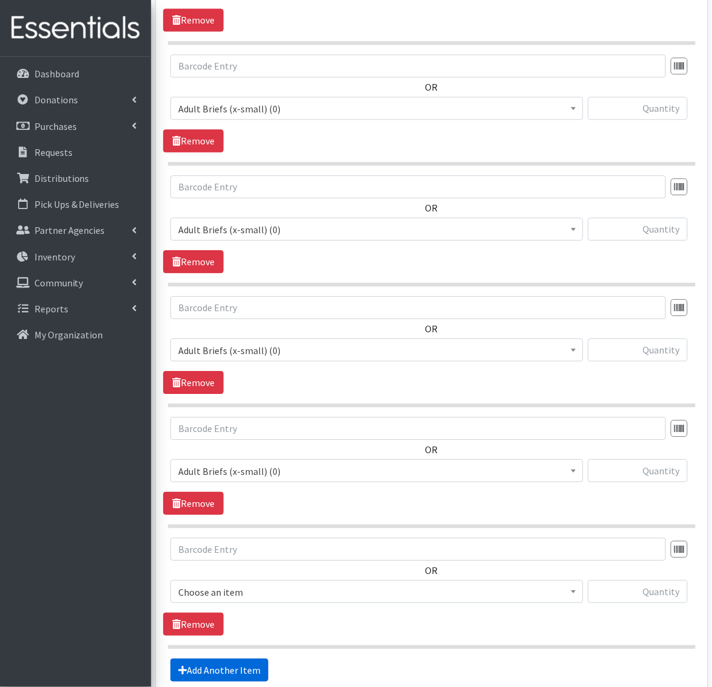
scroll to position [705, 0]
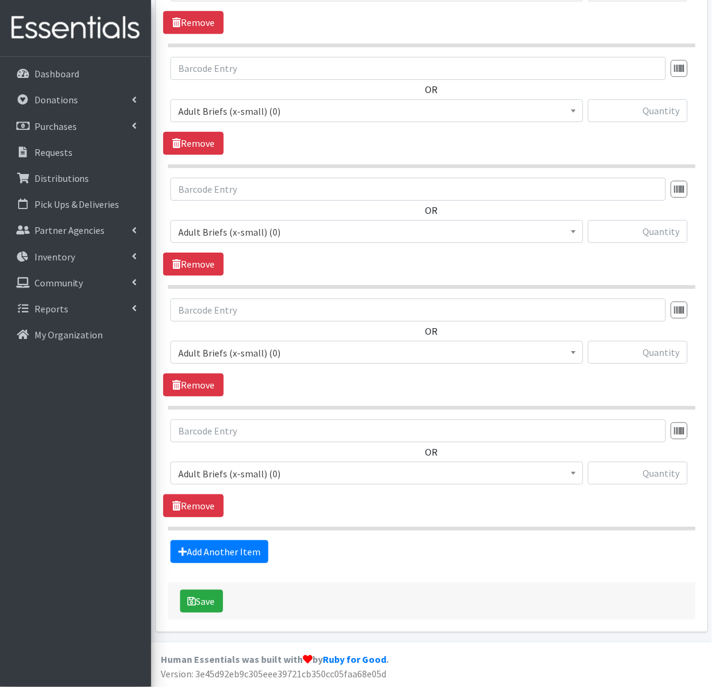
click at [309, 467] on span "Adult Briefs (x-small) (0)" at bounding box center [376, 473] width 397 height 17
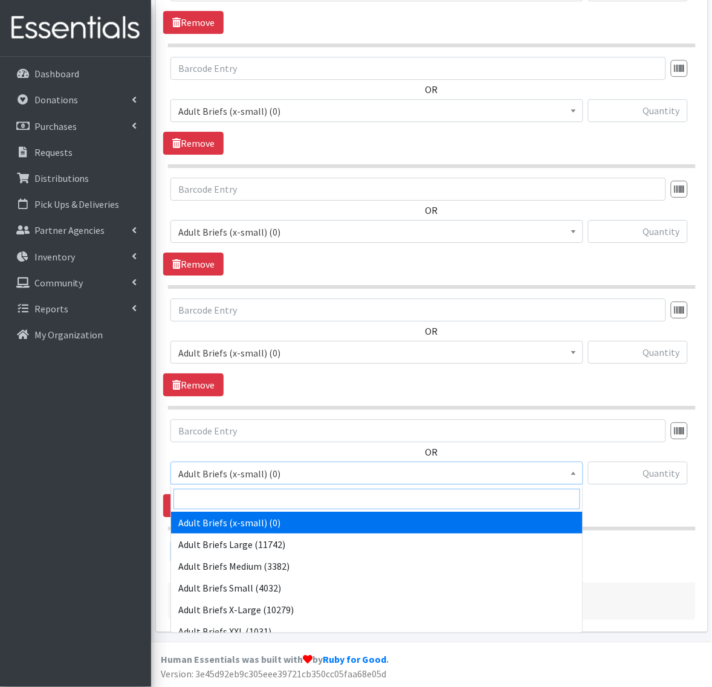
click at [295, 505] on input "search" at bounding box center [376, 499] width 407 height 21
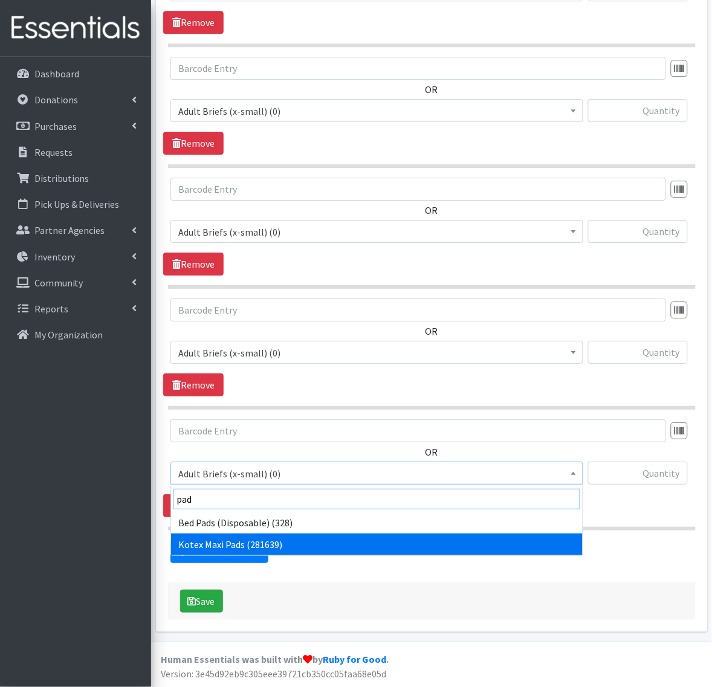
type input "pad"
select select "4362"
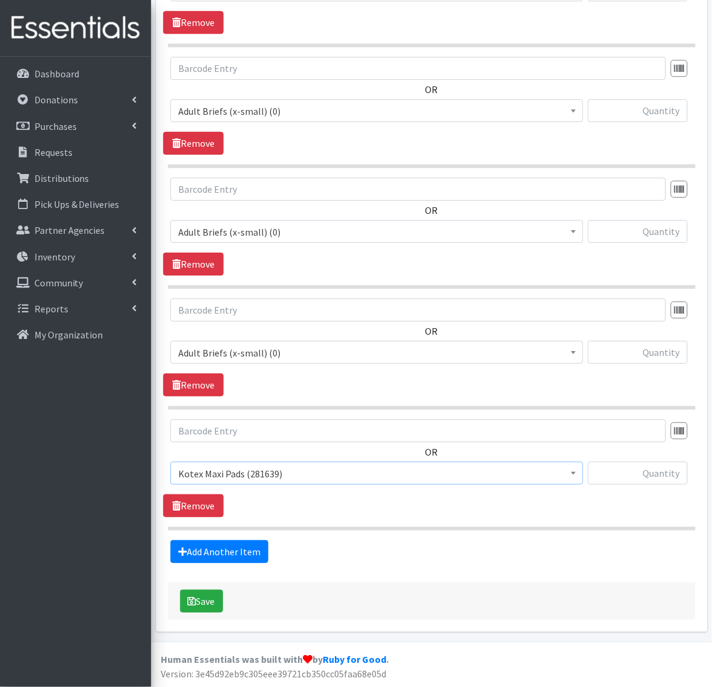
click at [431, 515] on div "OR Adult Briefs (x-small) (0) Adult Briefs Large (11742) Adult Briefs Medium (3…" at bounding box center [431, 468] width 537 height 98
click at [619, 472] on input "text" at bounding box center [638, 473] width 100 height 23
type input "1120"
click at [444, 502] on div "OR Adult Briefs (x-small) (0) Adult Briefs Large (11742) Adult Briefs Medium (3…" at bounding box center [431, 468] width 537 height 98
click at [215, 546] on link "Add Another Item" at bounding box center [219, 551] width 98 height 23
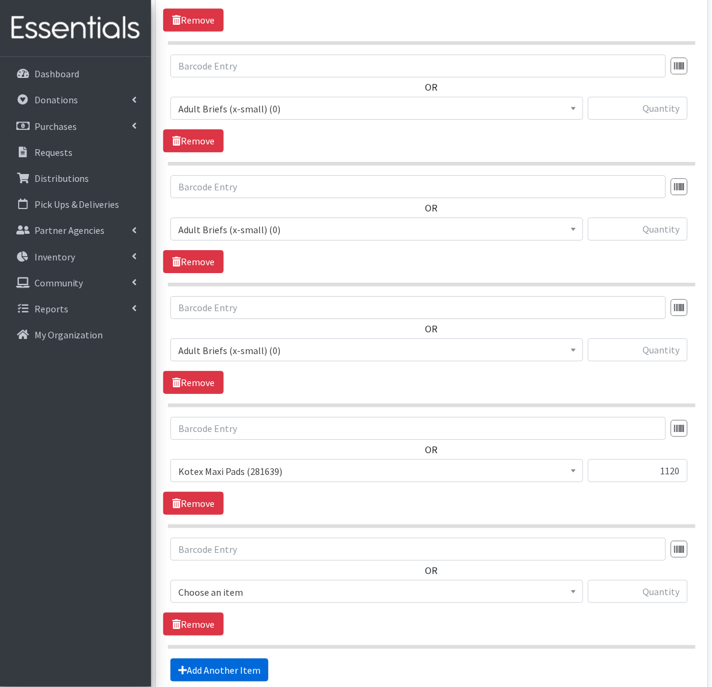
scroll to position [827, 0]
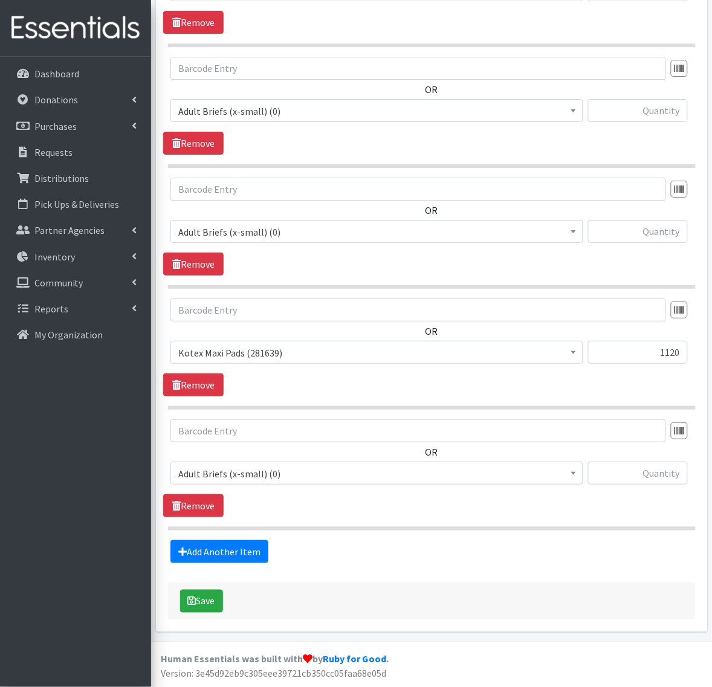
click at [247, 469] on span "Adult Briefs (x-small) (0)" at bounding box center [376, 473] width 397 height 17
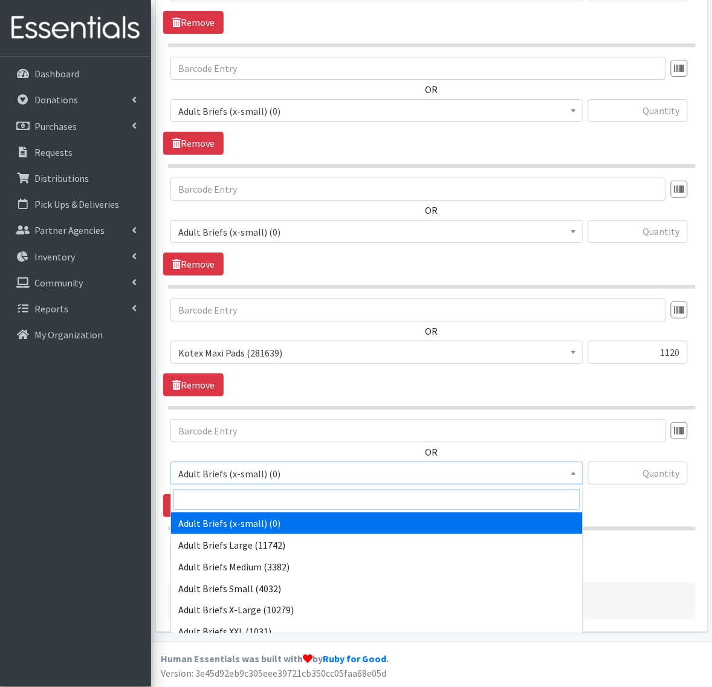
click at [242, 500] on input "search" at bounding box center [376, 499] width 407 height 21
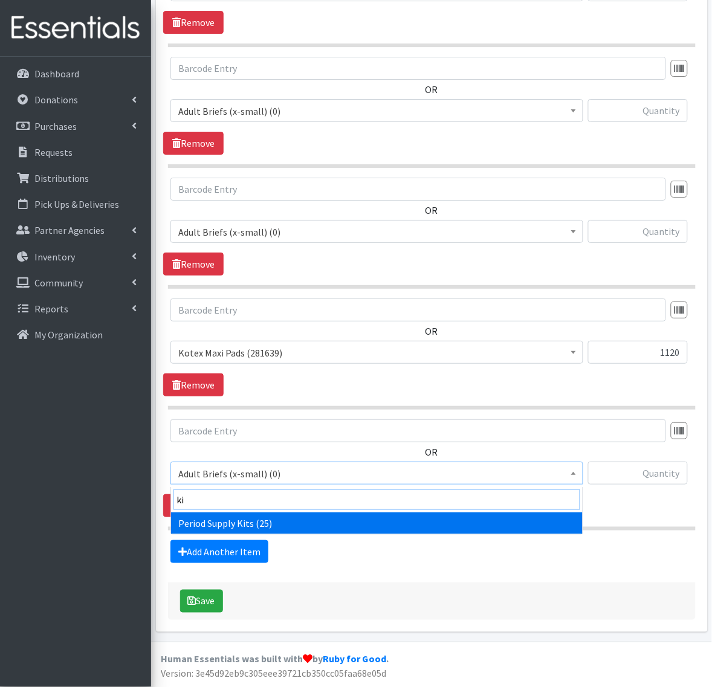
type input "kit"
click at [61, 257] on p "Inventory" at bounding box center [54, 257] width 40 height 12
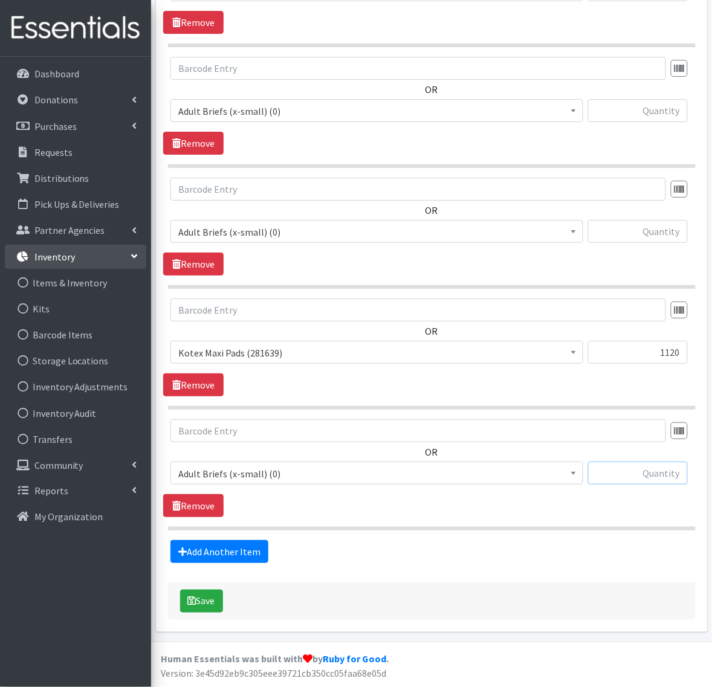
click at [642, 478] on input "text" at bounding box center [638, 473] width 100 height 23
click at [489, 482] on span "Adult Briefs (x-small) (0)" at bounding box center [376, 473] width 413 height 23
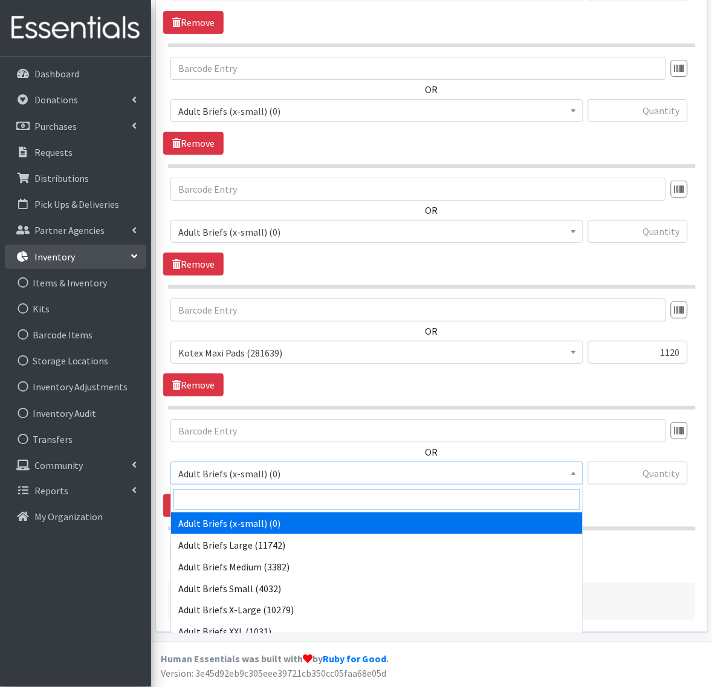
click at [330, 503] on input "search" at bounding box center [376, 499] width 407 height 21
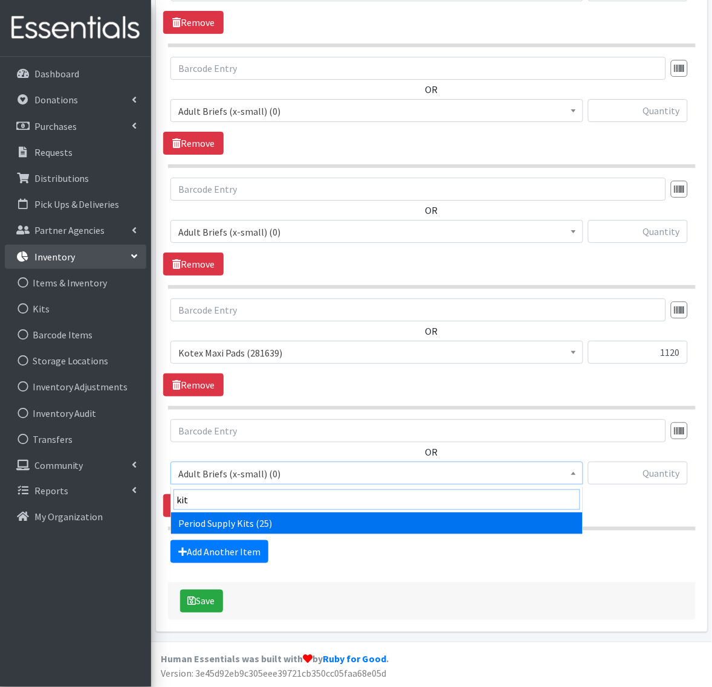
type input "kit"
select select "12537"
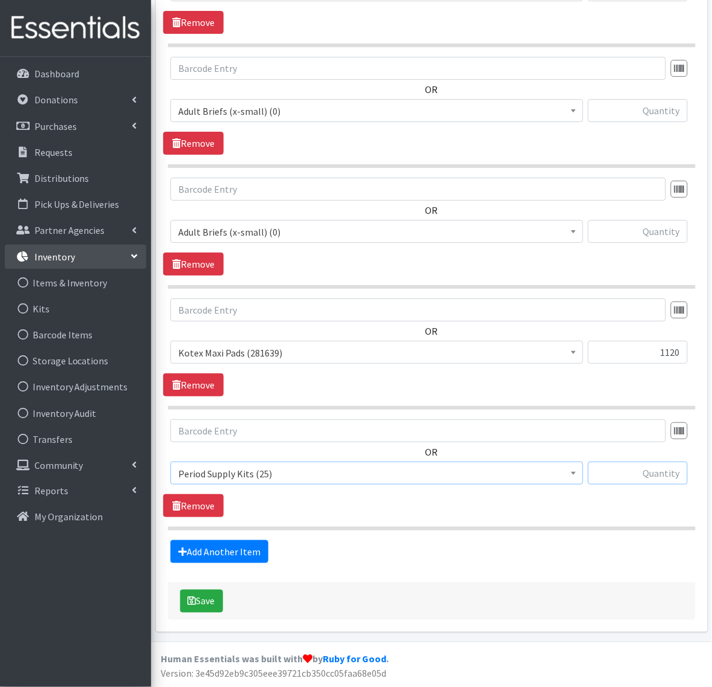
click at [614, 479] on input "text" at bounding box center [638, 473] width 100 height 23
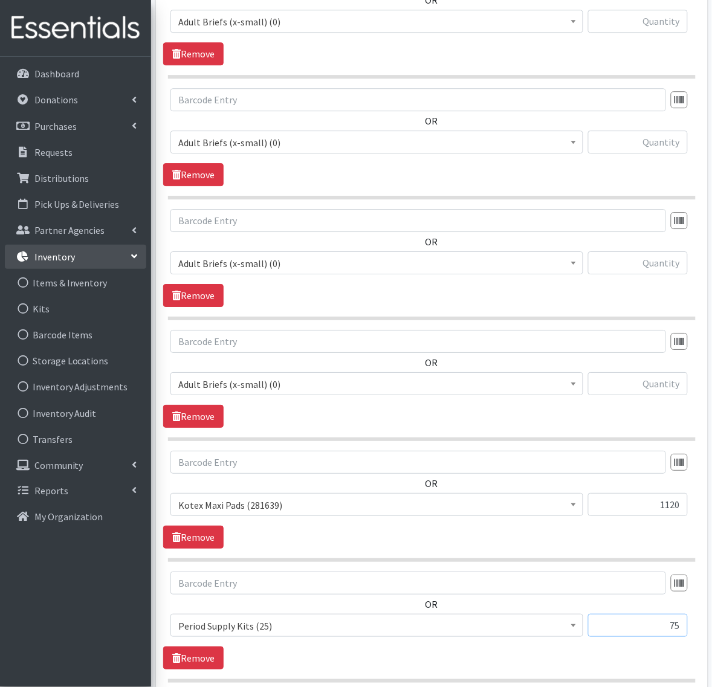
scroll to position [449, 0]
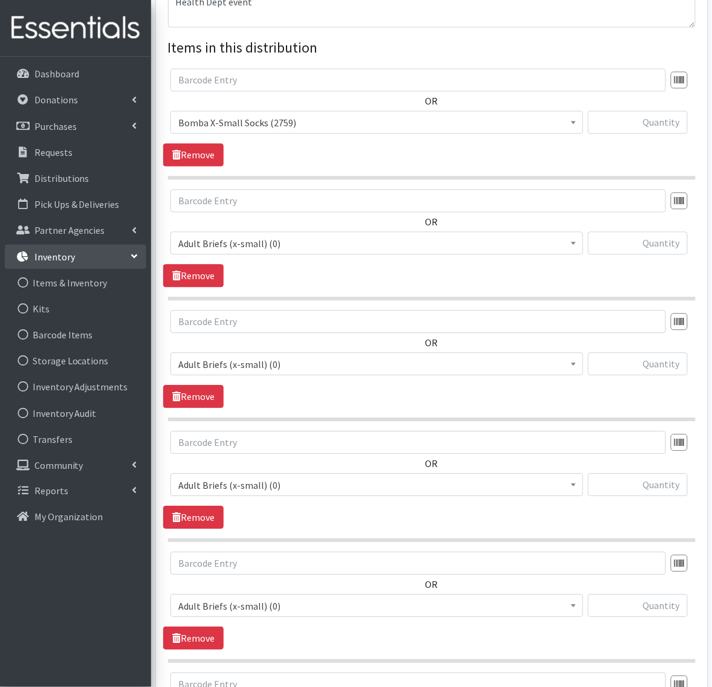
type input "75"
click at [224, 243] on span "Adult Briefs (x-small) (0)" at bounding box center [376, 244] width 397 height 17
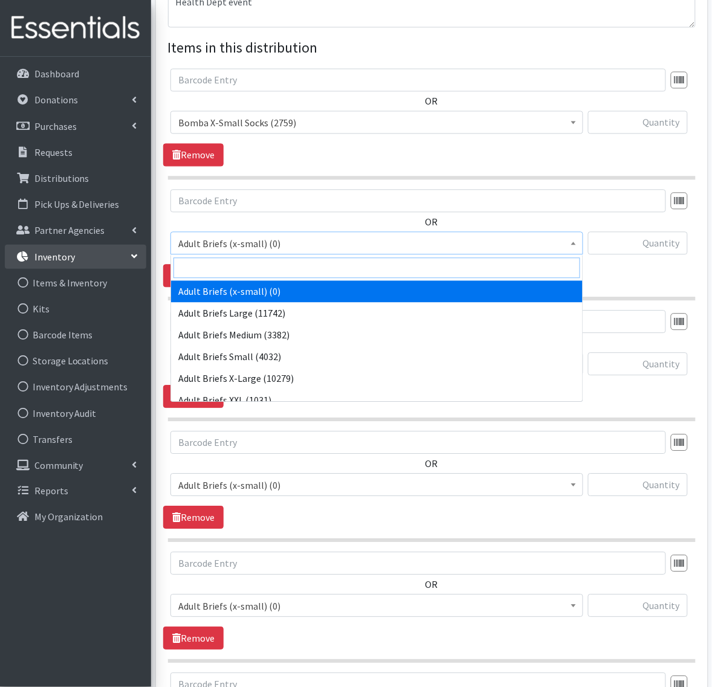
click at [218, 273] on input "search" at bounding box center [376, 268] width 407 height 21
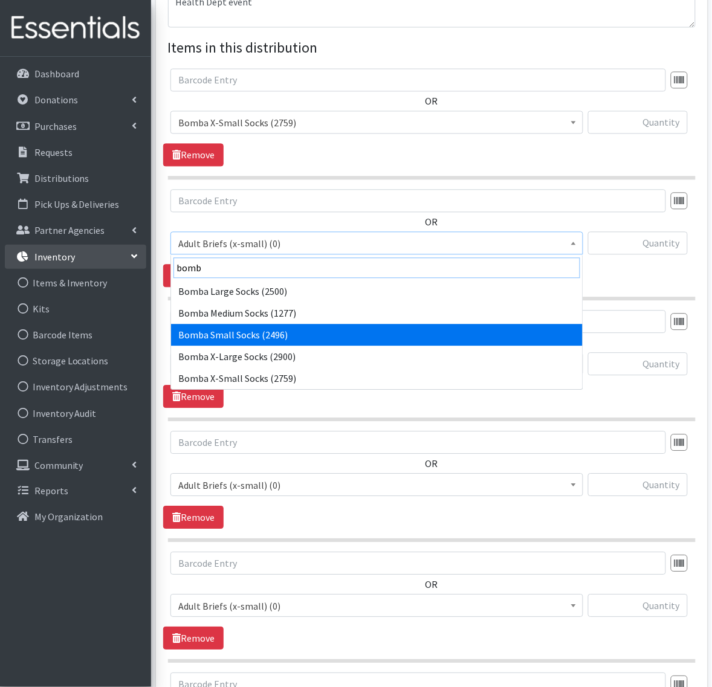
type input "bomb"
select select "14304"
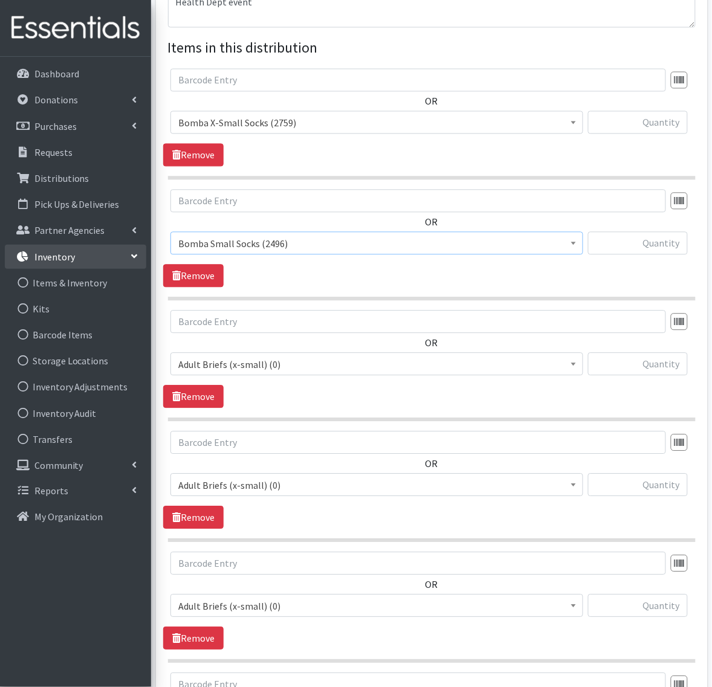
click at [233, 359] on span "Adult Briefs (x-small) (0)" at bounding box center [376, 364] width 397 height 17
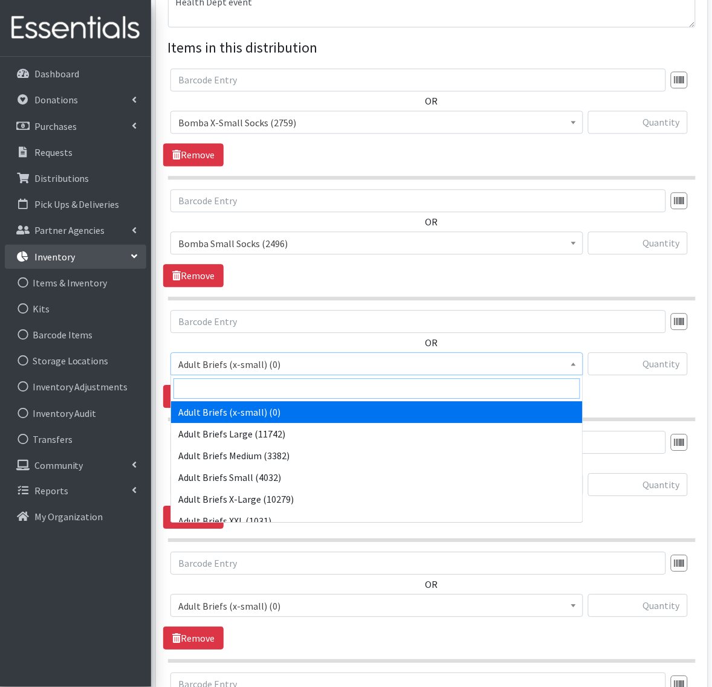
click at [215, 393] on input "search" at bounding box center [376, 389] width 407 height 21
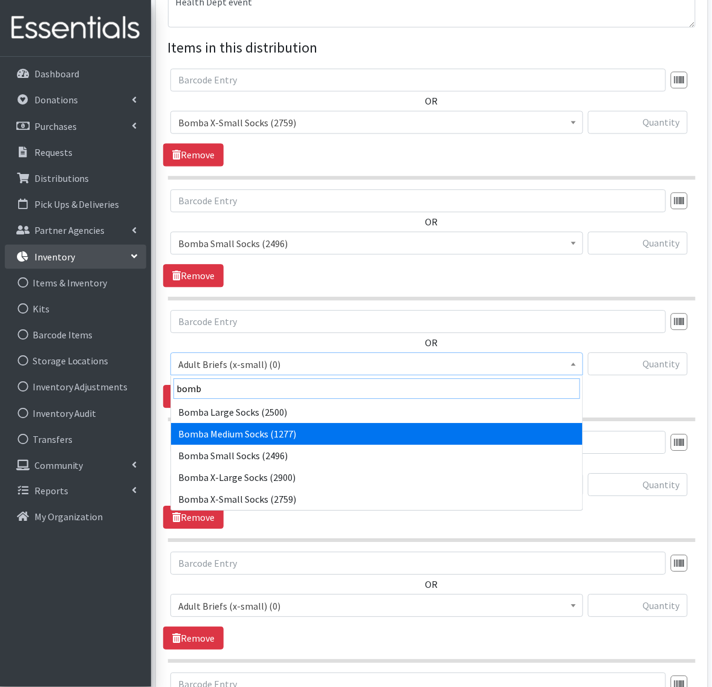
type input "bomb"
select select "14302"
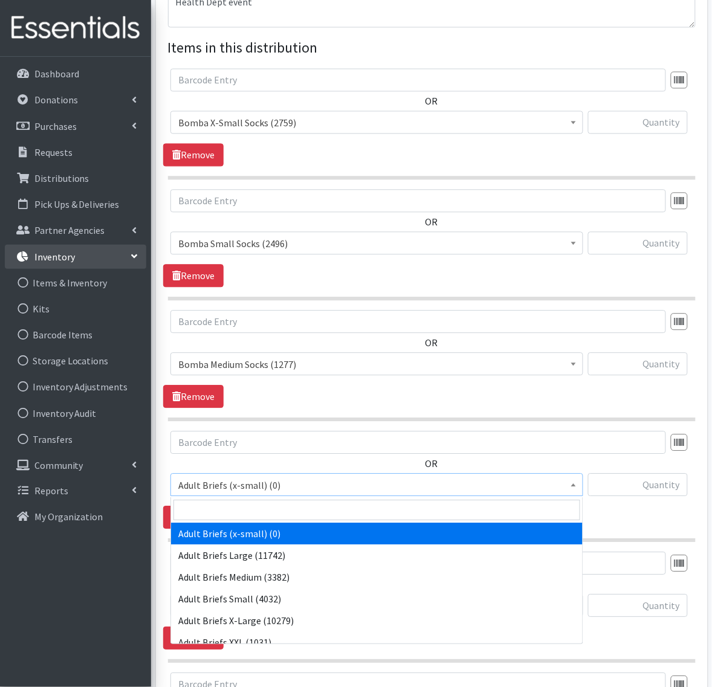
click at [219, 488] on span "Adult Briefs (x-small) (0)" at bounding box center [376, 485] width 397 height 17
click at [209, 511] on input "search" at bounding box center [376, 510] width 407 height 21
type input "bomb"
select select "14305"
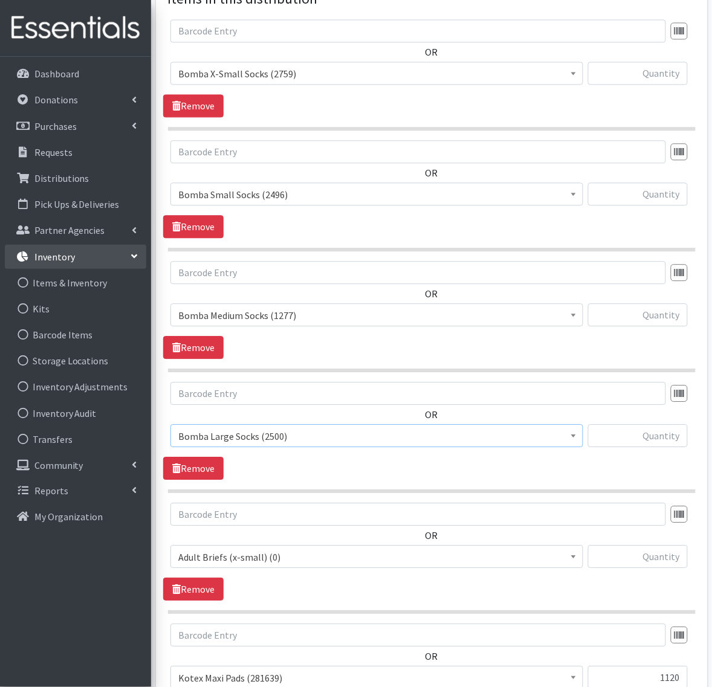
scroll to position [524, 0]
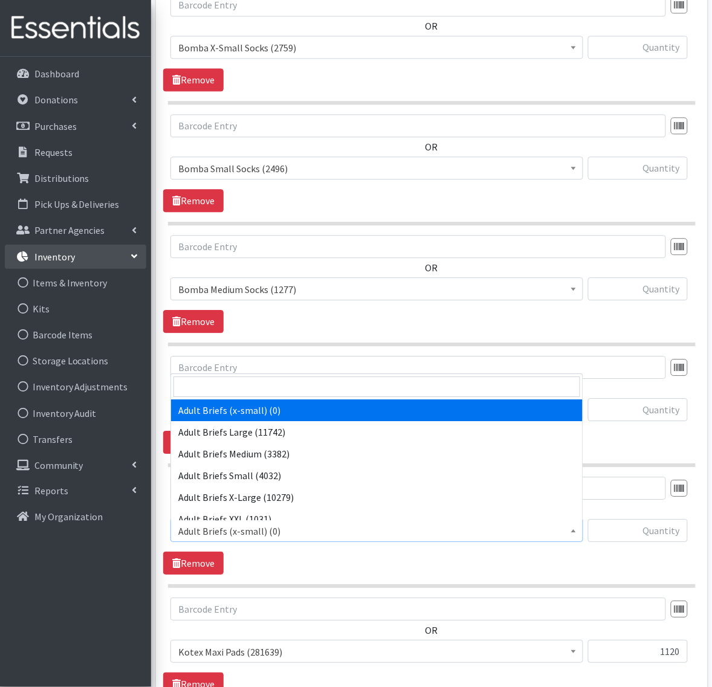
click at [253, 535] on span "Adult Briefs (x-small) (0)" at bounding box center [376, 531] width 397 height 17
click at [242, 387] on input "search" at bounding box center [376, 386] width 407 height 21
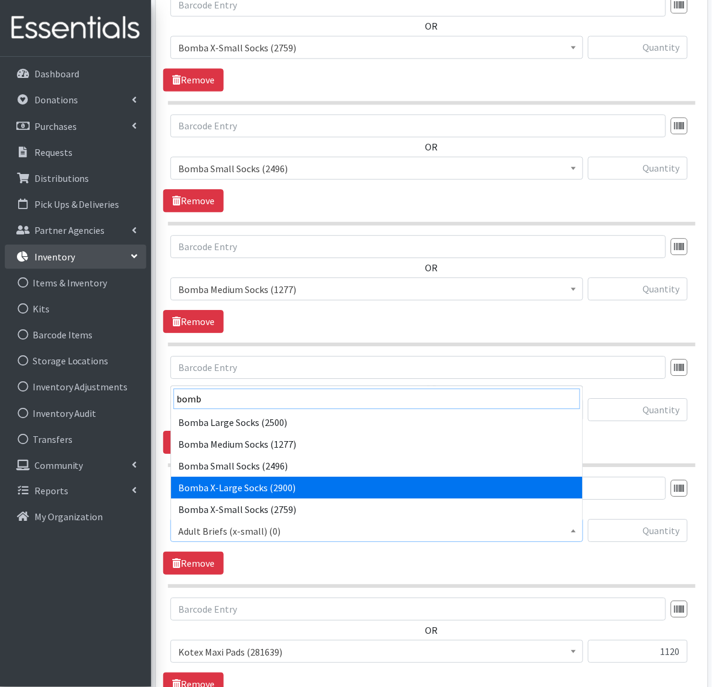
type input "bomb"
select select "14297"
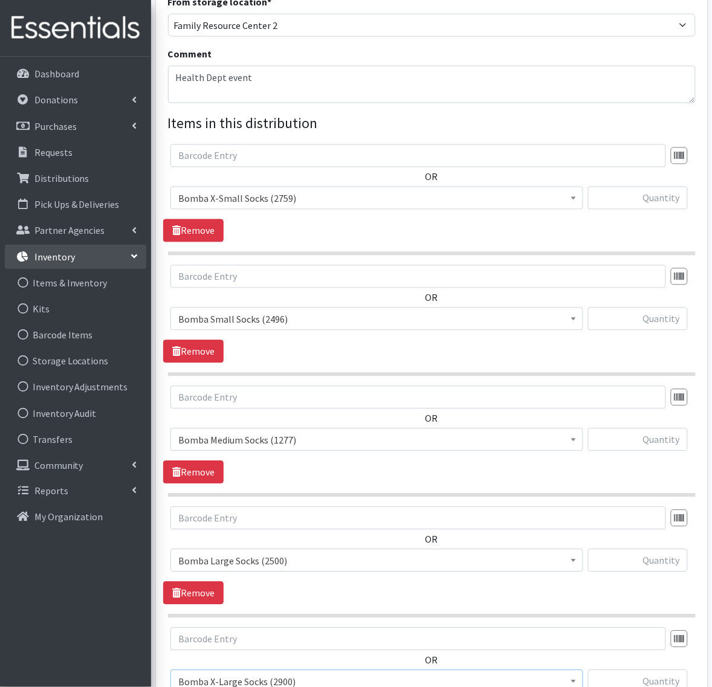
scroll to position [298, 0]
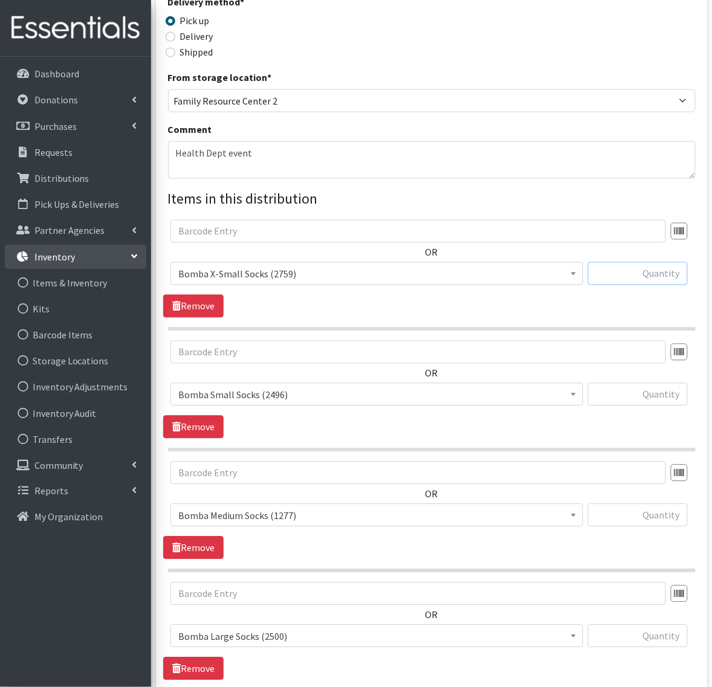
click at [627, 269] on input "text" at bounding box center [638, 273] width 100 height 23
type input "50"
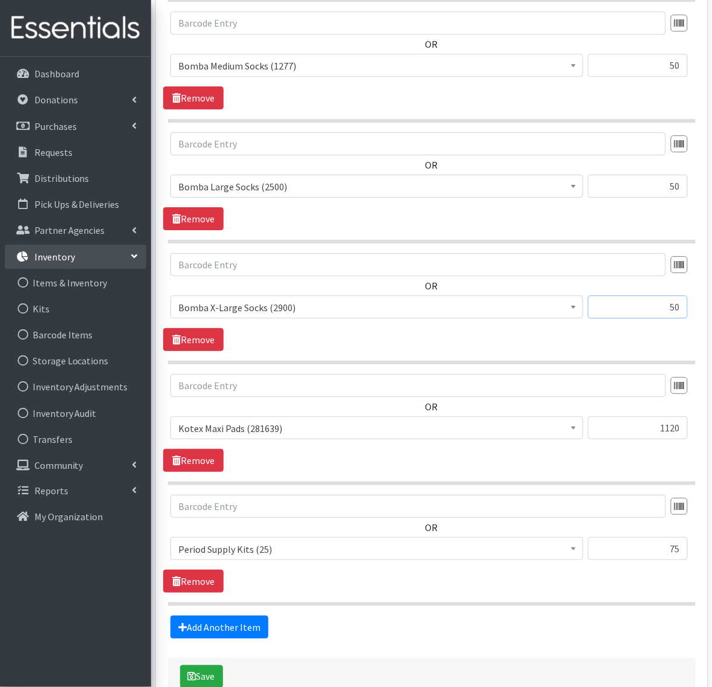
scroll to position [822, 0]
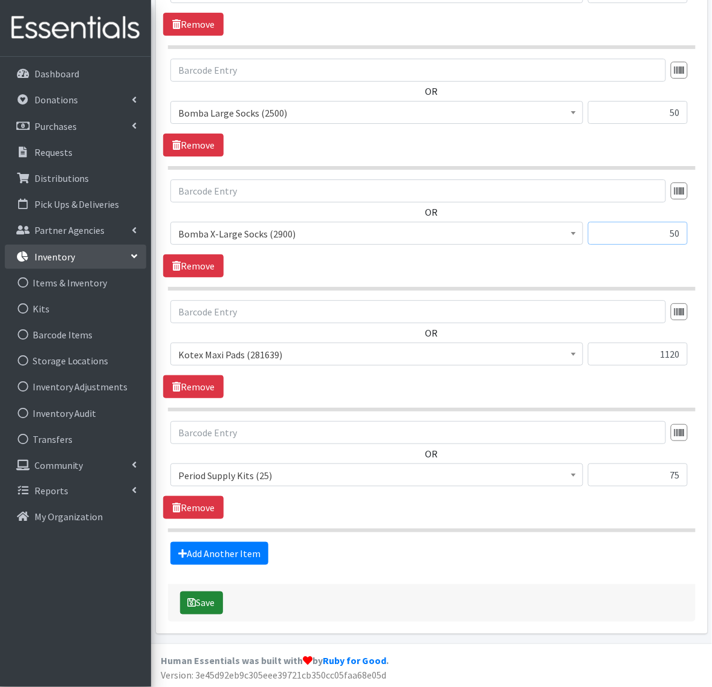
type input "50"
click at [201, 606] on button "Save" at bounding box center [201, 602] width 43 height 23
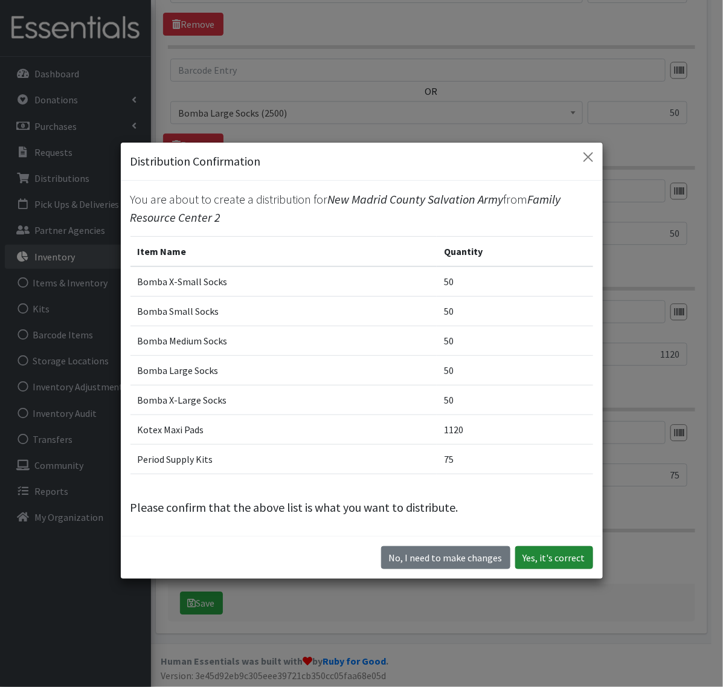
click at [535, 556] on button "Yes, it's correct" at bounding box center [554, 557] width 78 height 23
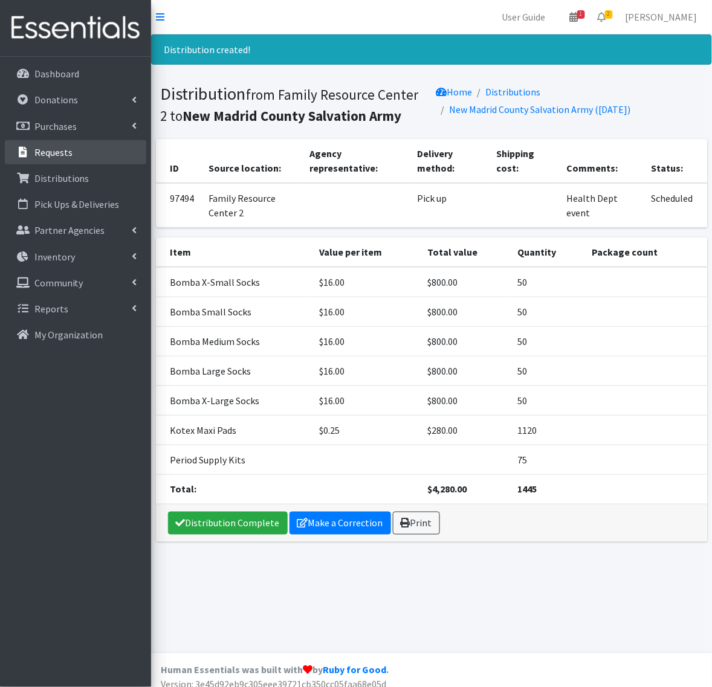
click at [43, 146] on p "Requests" at bounding box center [53, 152] width 38 height 12
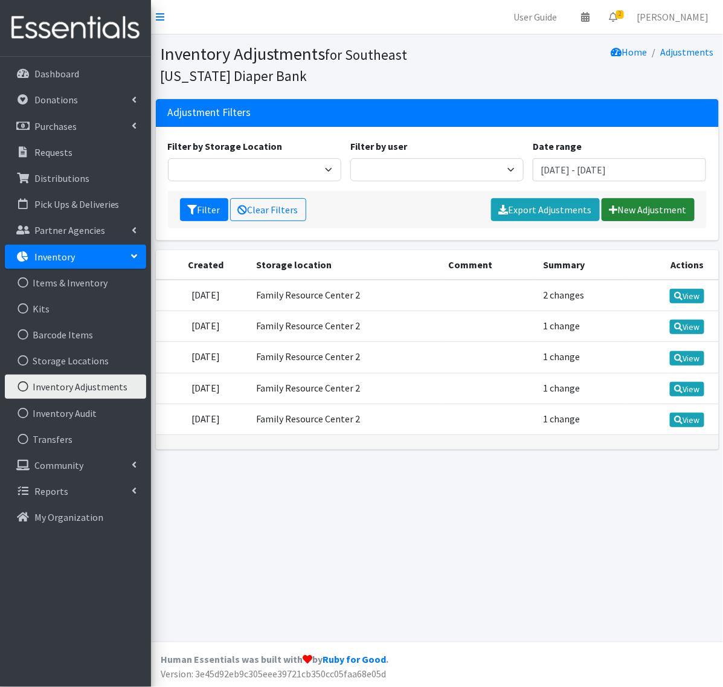
click at [617, 207] on link "New Adjustment" at bounding box center [648, 209] width 93 height 23
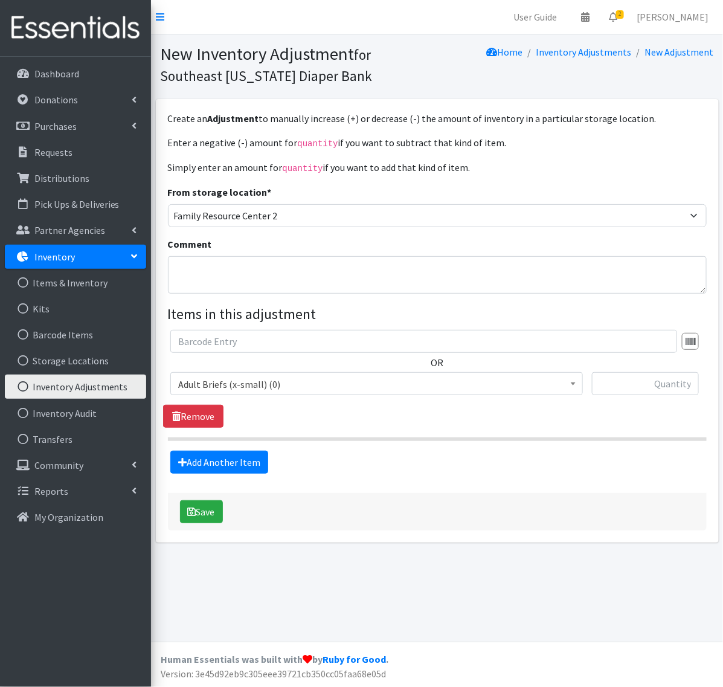
click at [227, 393] on span "Adult Briefs (x-small) (0)" at bounding box center [376, 383] width 413 height 23
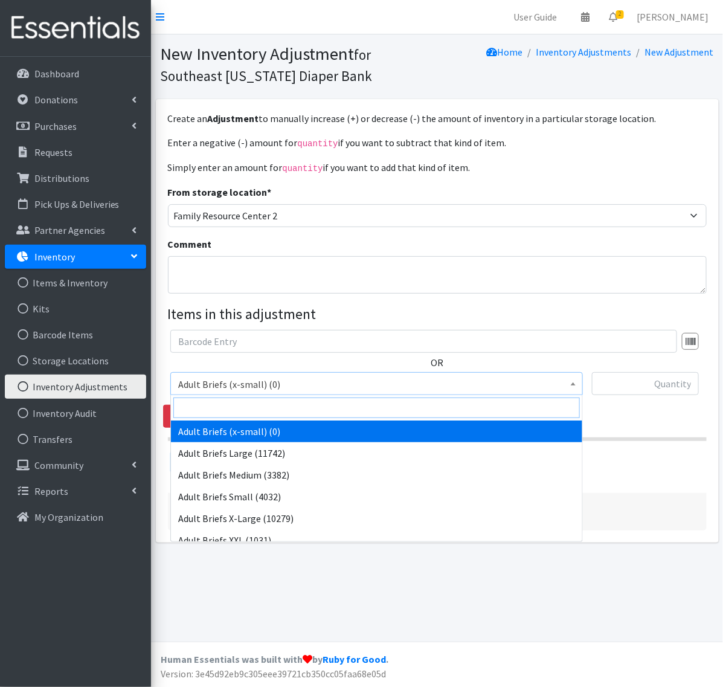
click at [221, 409] on input "search" at bounding box center [376, 408] width 407 height 21
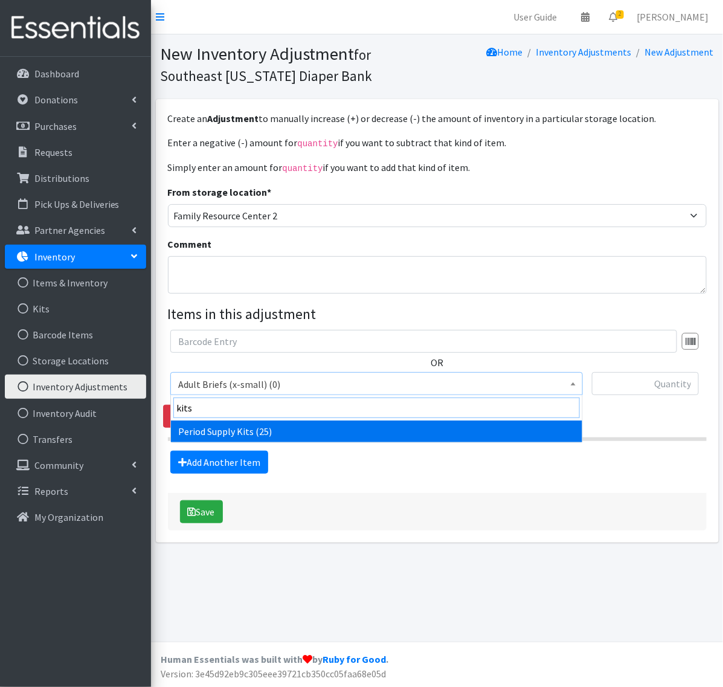
type input "kits"
select select "12537"
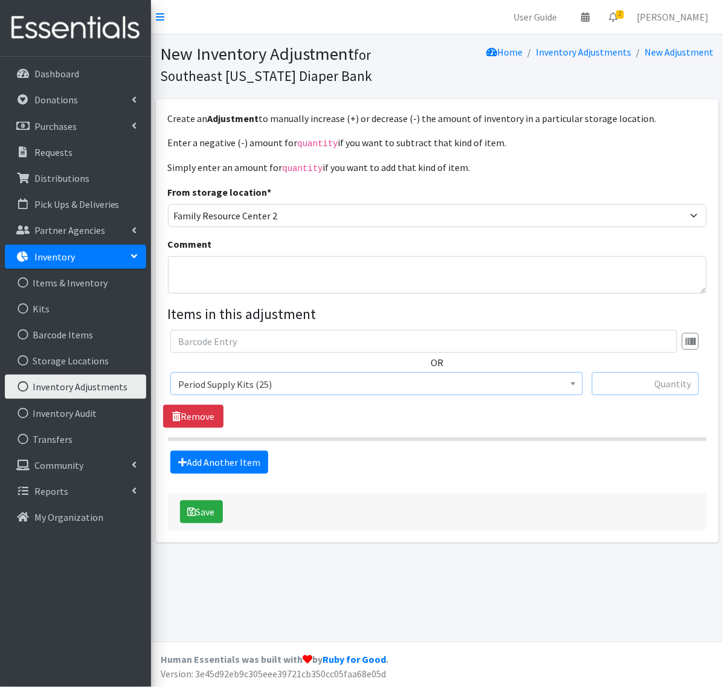
click at [628, 381] on input "text" at bounding box center [645, 383] width 107 height 23
type input "500"
click at [221, 500] on div "Save" at bounding box center [437, 511] width 539 height 37
click at [214, 512] on button "Save" at bounding box center [201, 511] width 43 height 23
